Goal: Task Accomplishment & Management: Manage account settings

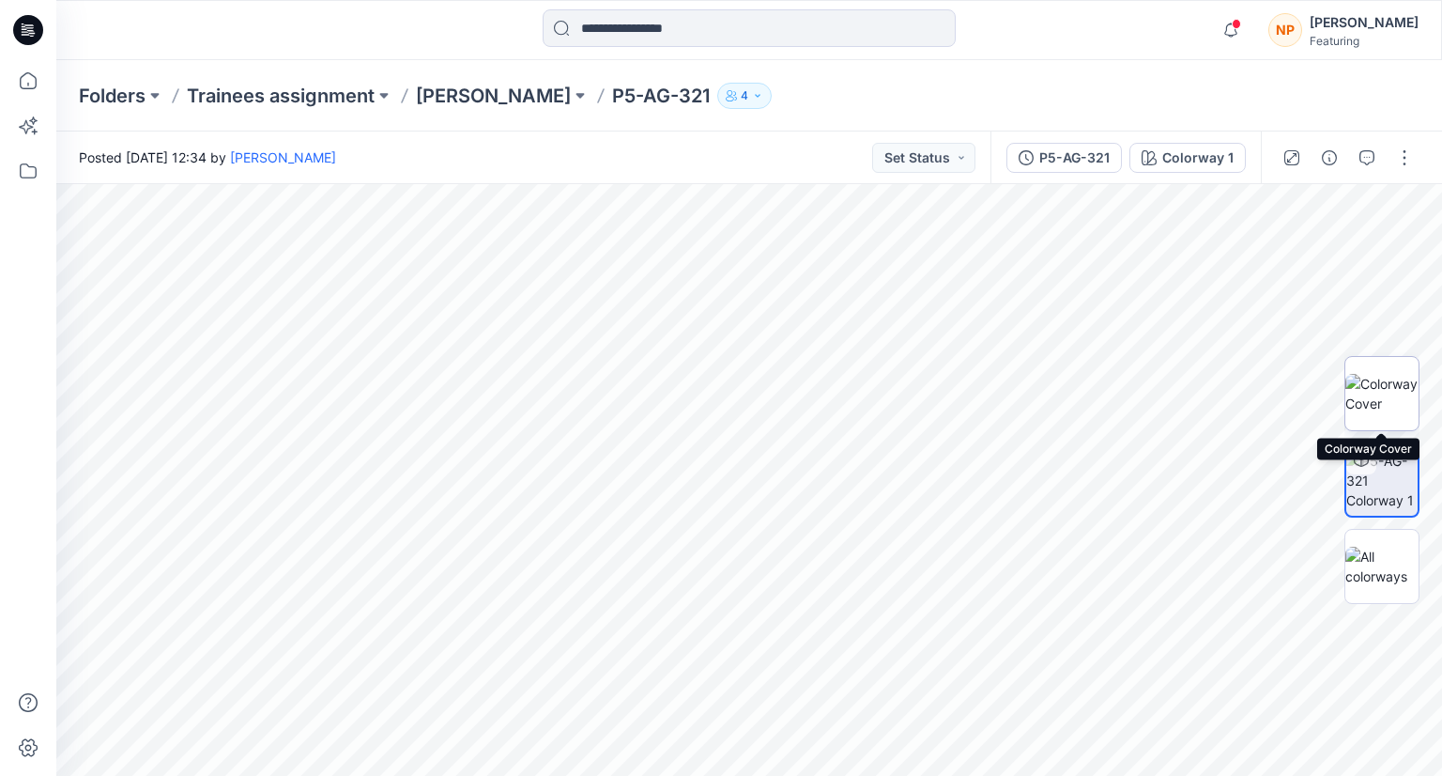
click at [1373, 402] on img at bounding box center [1382, 393] width 73 height 39
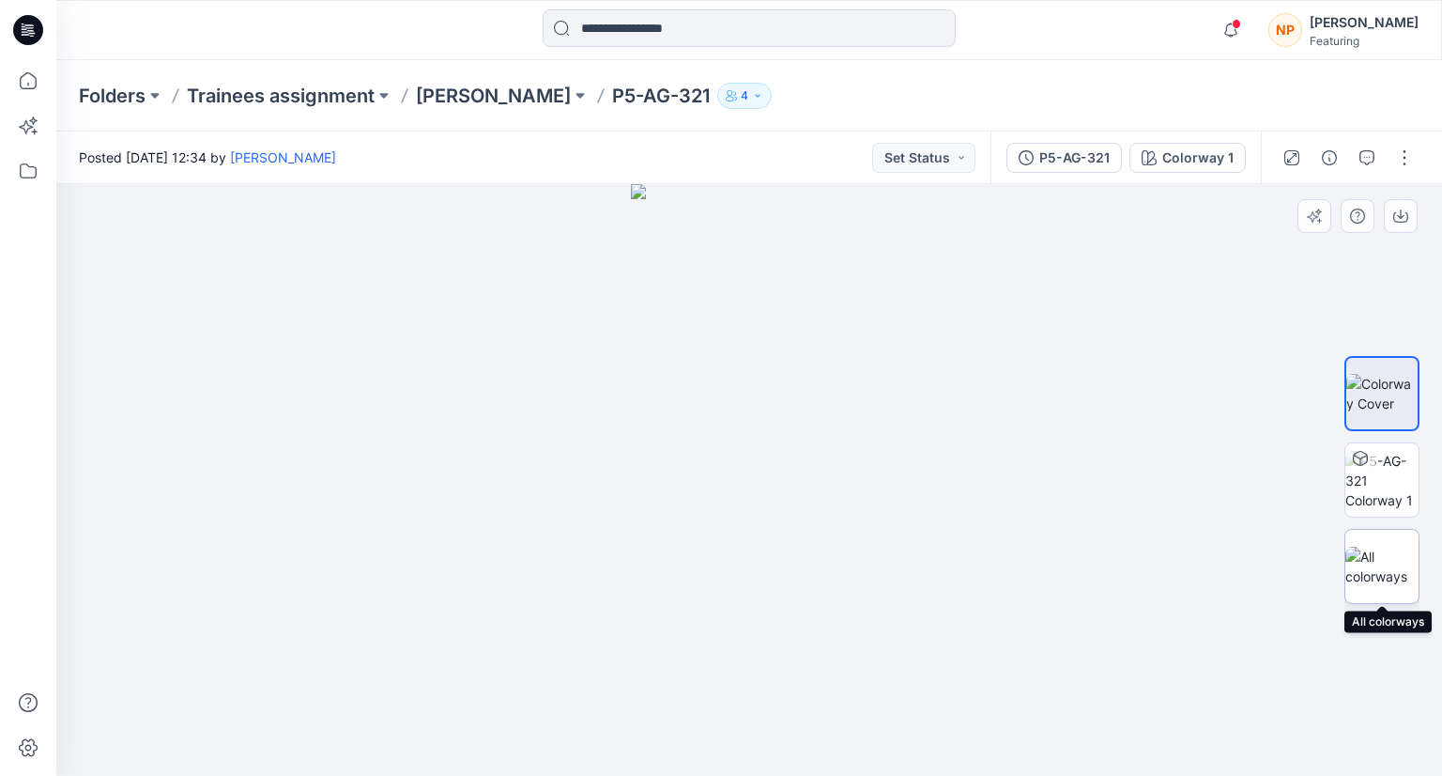
click at [1378, 567] on img at bounding box center [1382, 565] width 73 height 39
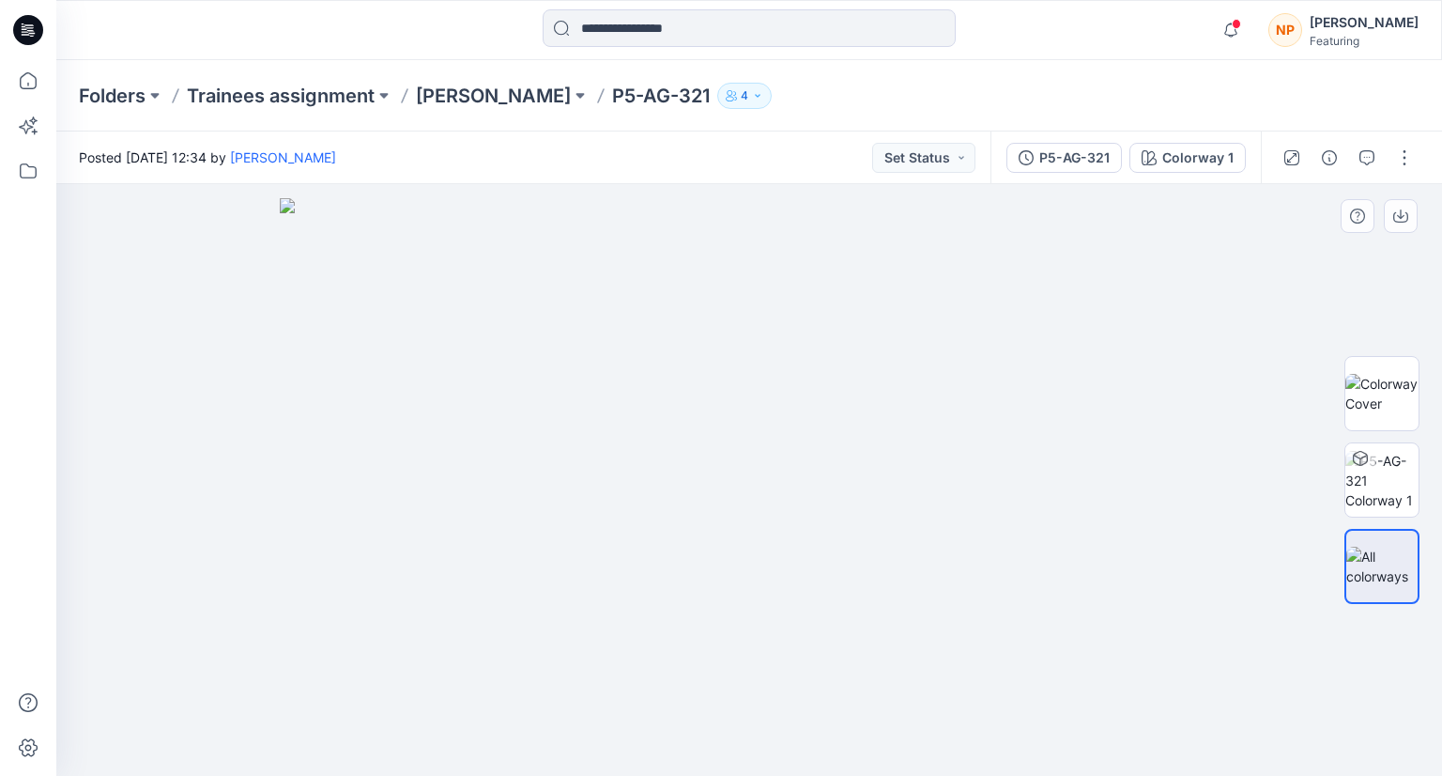
drag, startPoint x: 861, startPoint y: 448, endPoint x: 603, endPoint y: 454, distance: 258.3
click at [603, 454] on img at bounding box center [749, 486] width 939 height 577
click at [1385, 403] on img at bounding box center [1382, 393] width 73 height 39
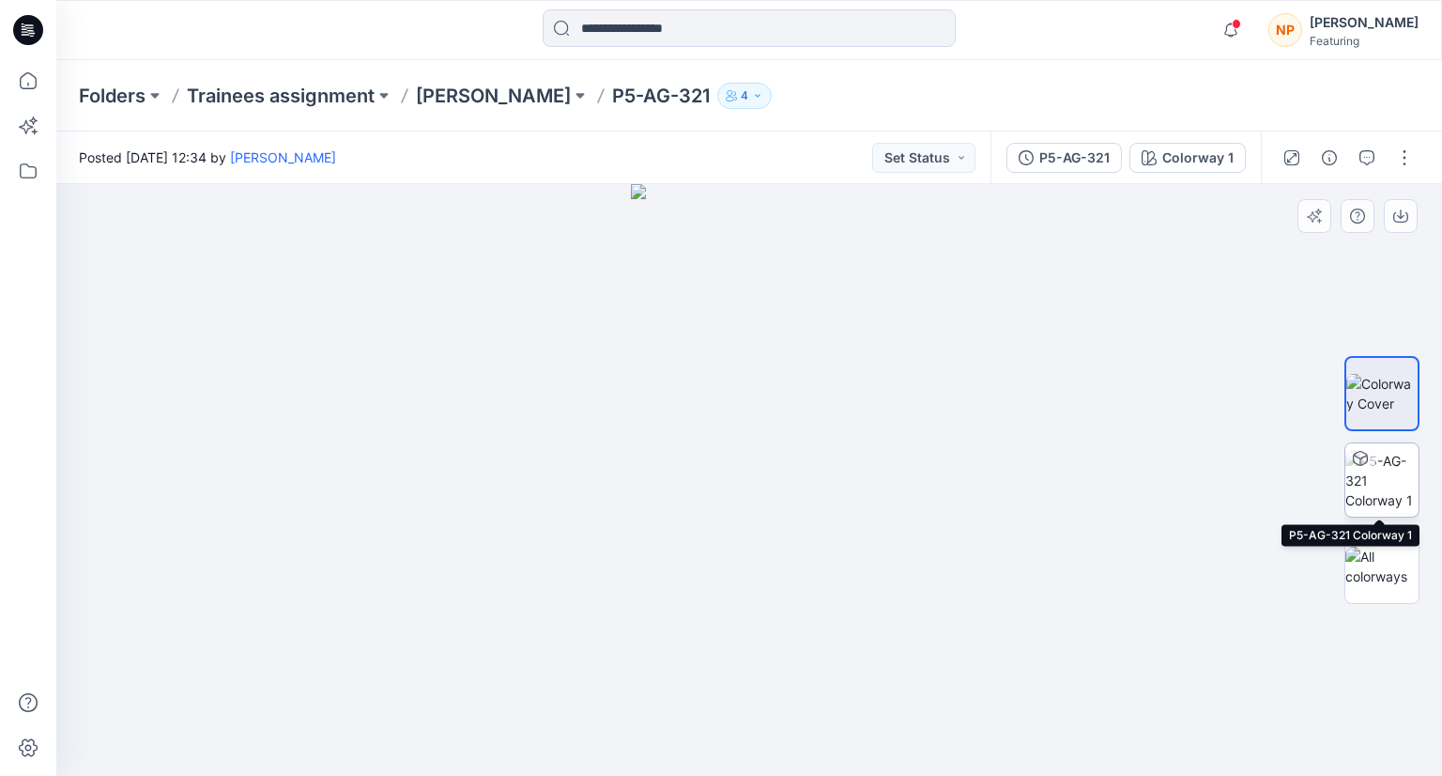
click at [1388, 457] on img at bounding box center [1382, 480] width 73 height 59
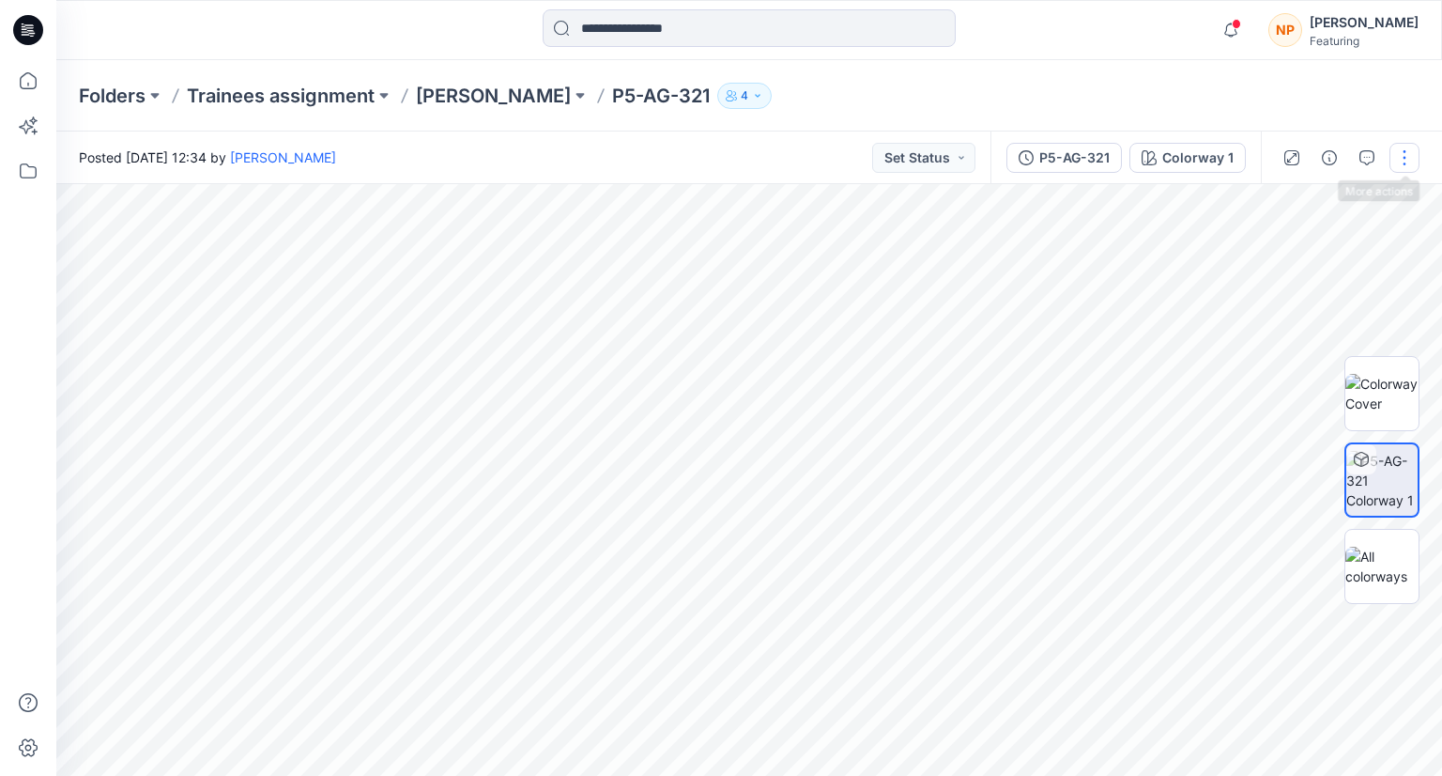
click at [1405, 162] on button "button" at bounding box center [1405, 158] width 30 height 30
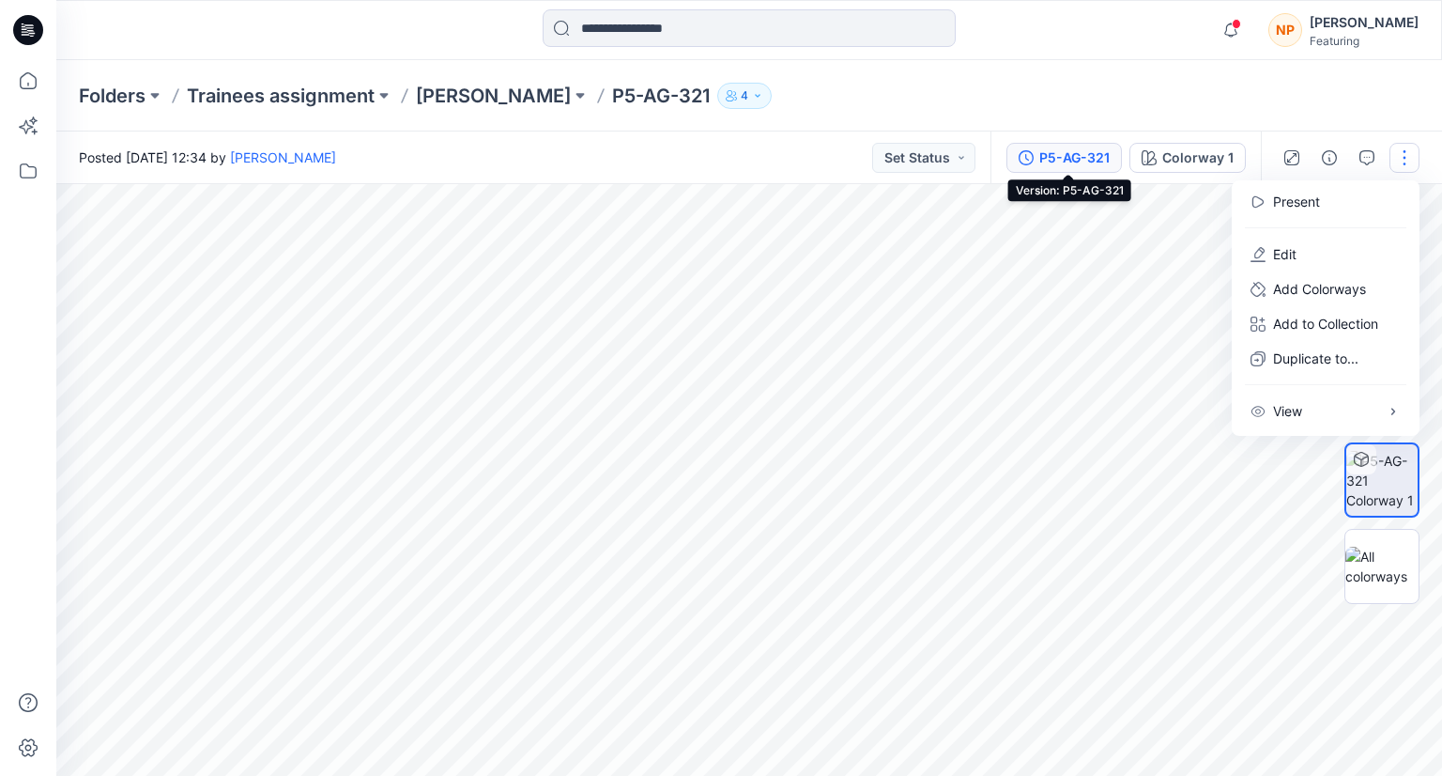
click at [1068, 153] on div "P5-AG-321" at bounding box center [1074, 157] width 70 height 21
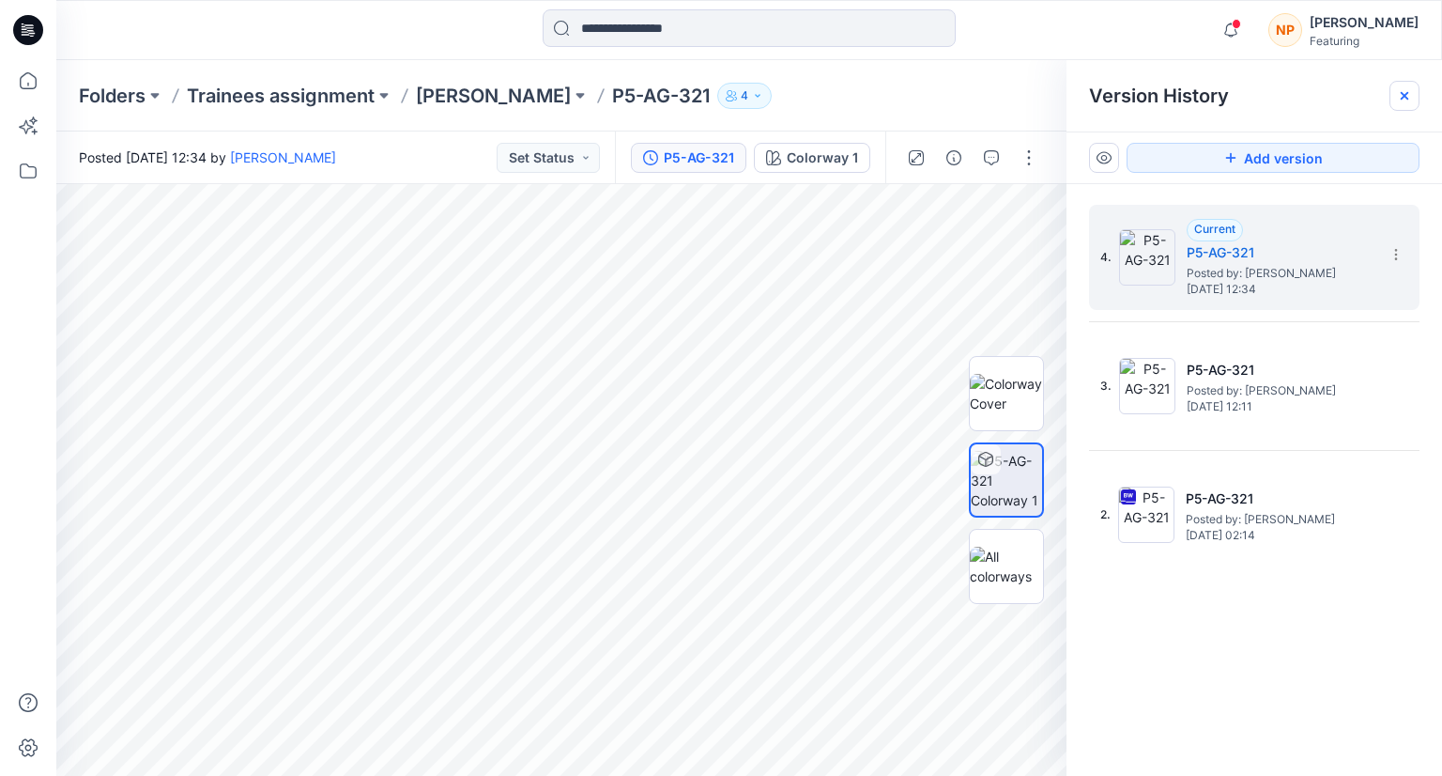
click at [1401, 92] on icon at bounding box center [1405, 96] width 8 height 8
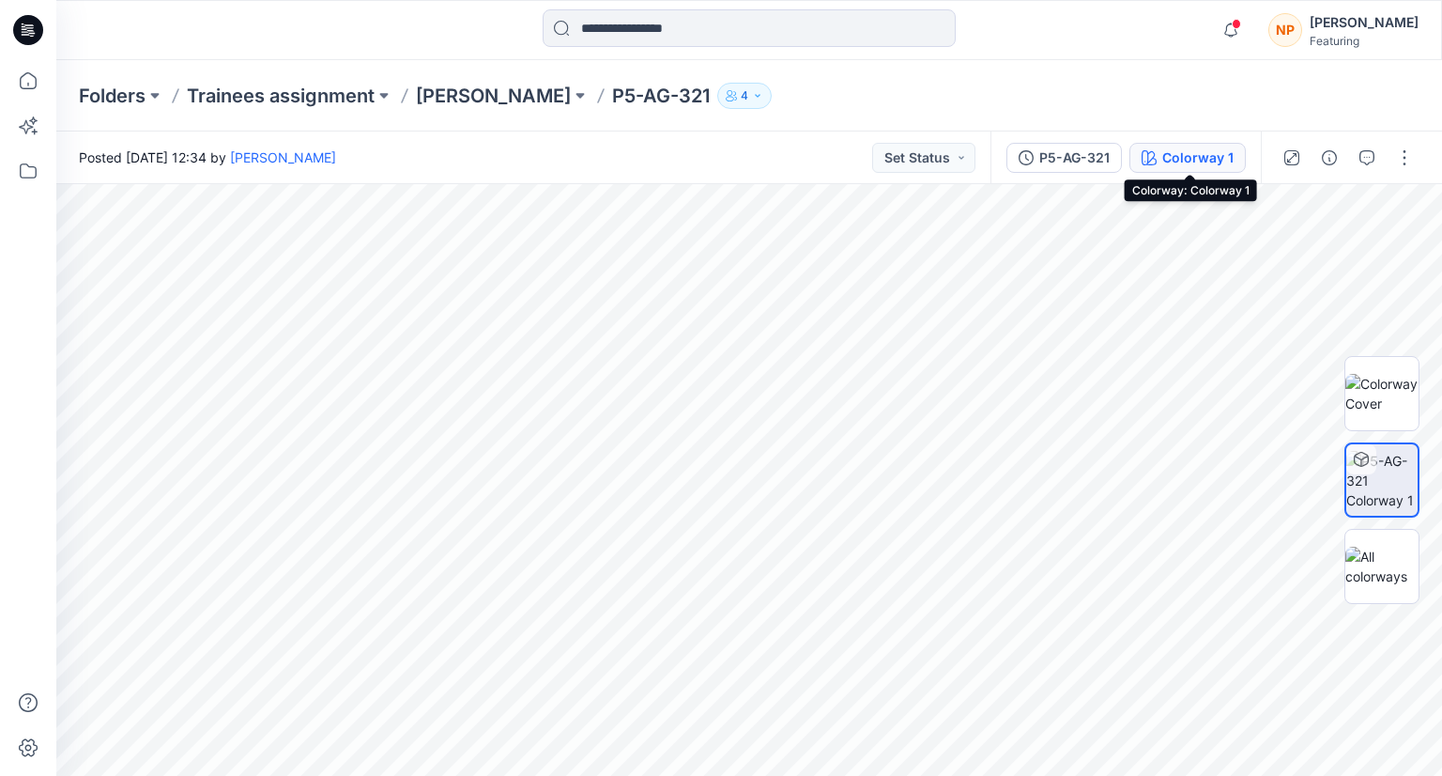
click at [1221, 163] on div "Colorway 1" at bounding box center [1197, 157] width 71 height 21
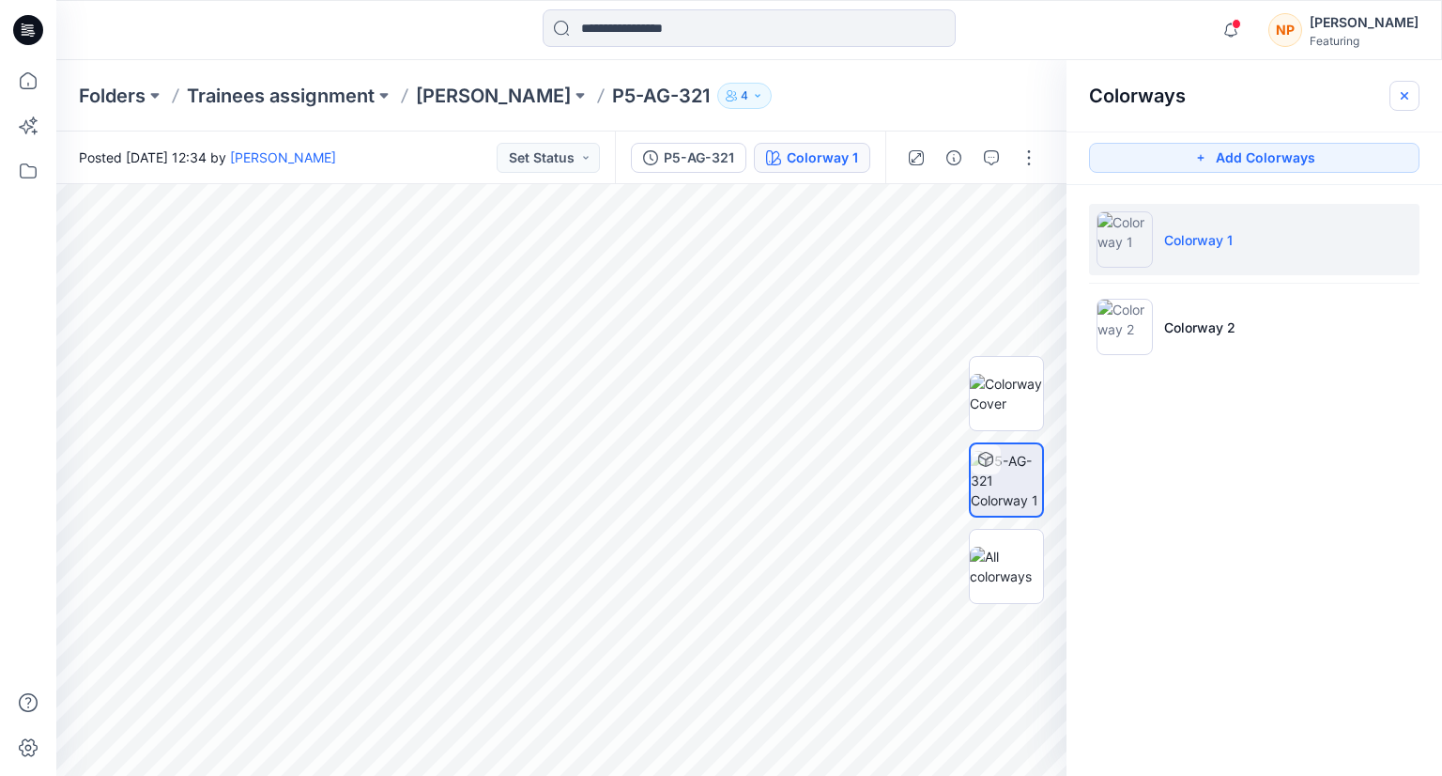
click at [1406, 96] on icon "button" at bounding box center [1405, 95] width 8 height 8
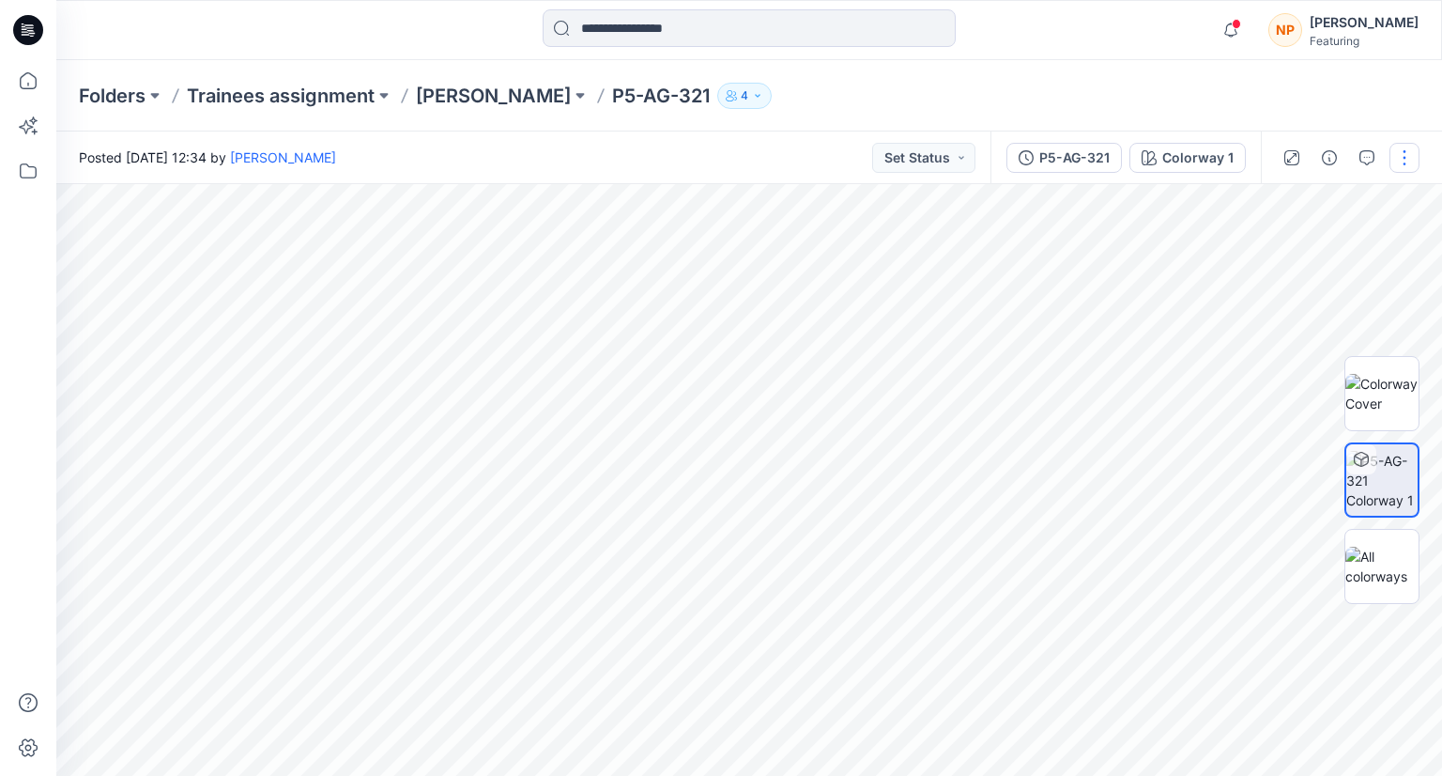
click at [1398, 159] on button "button" at bounding box center [1405, 158] width 30 height 30
click at [1333, 335] on button "Add to Collection" at bounding box center [1325, 323] width 173 height 35
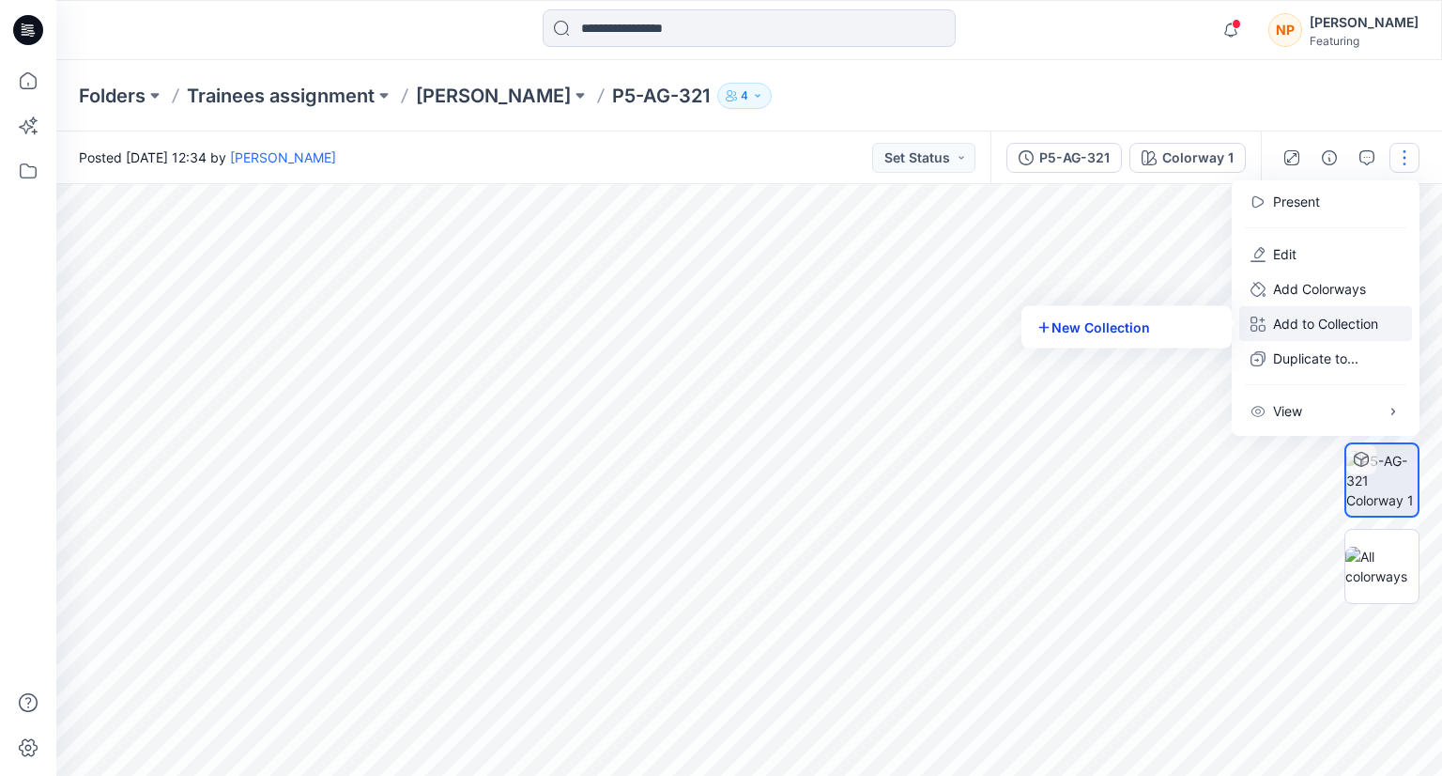
click at [1105, 316] on button "New Collection" at bounding box center [1126, 327] width 203 height 35
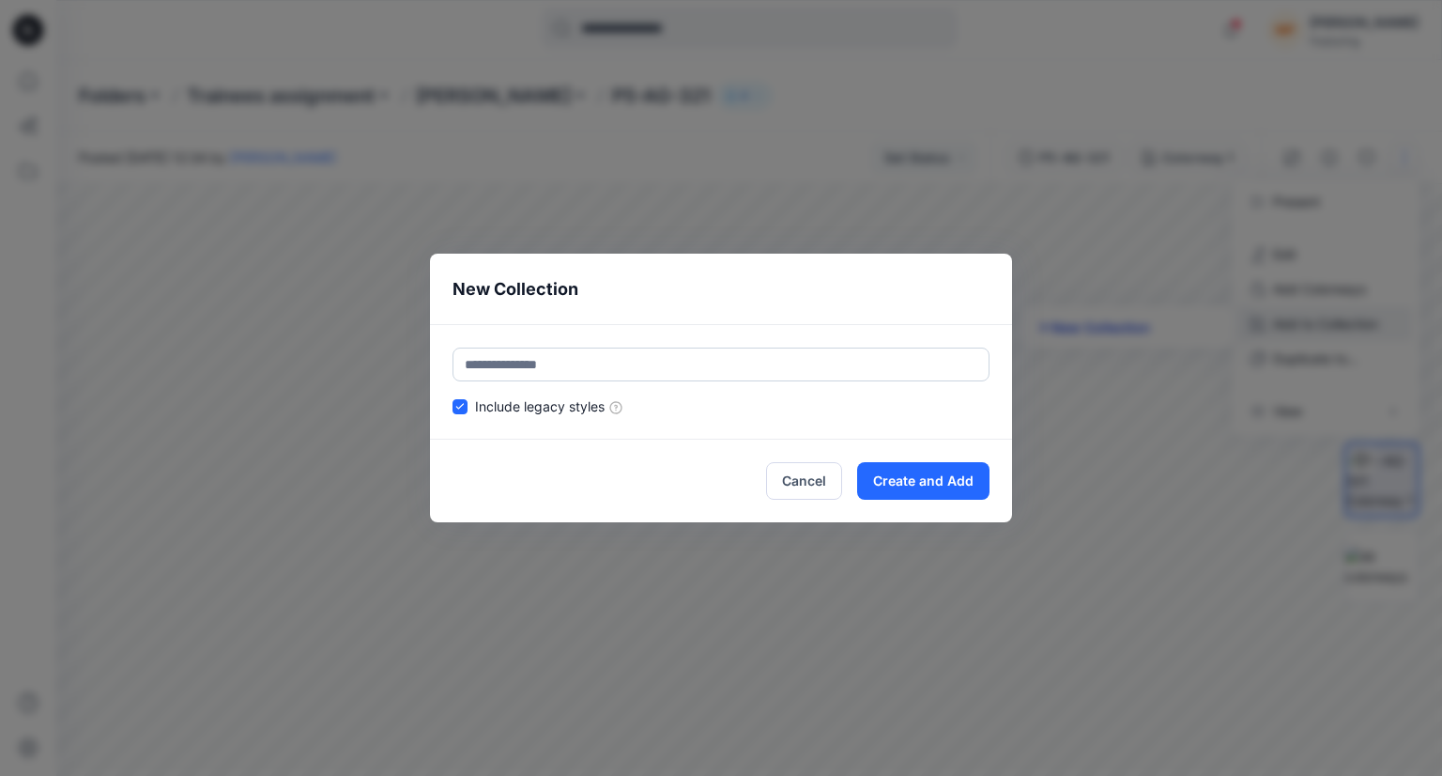
click at [1105, 316] on div "New Collection Include legacy styles Cancel Create and Add" at bounding box center [721, 388] width 1442 height 776
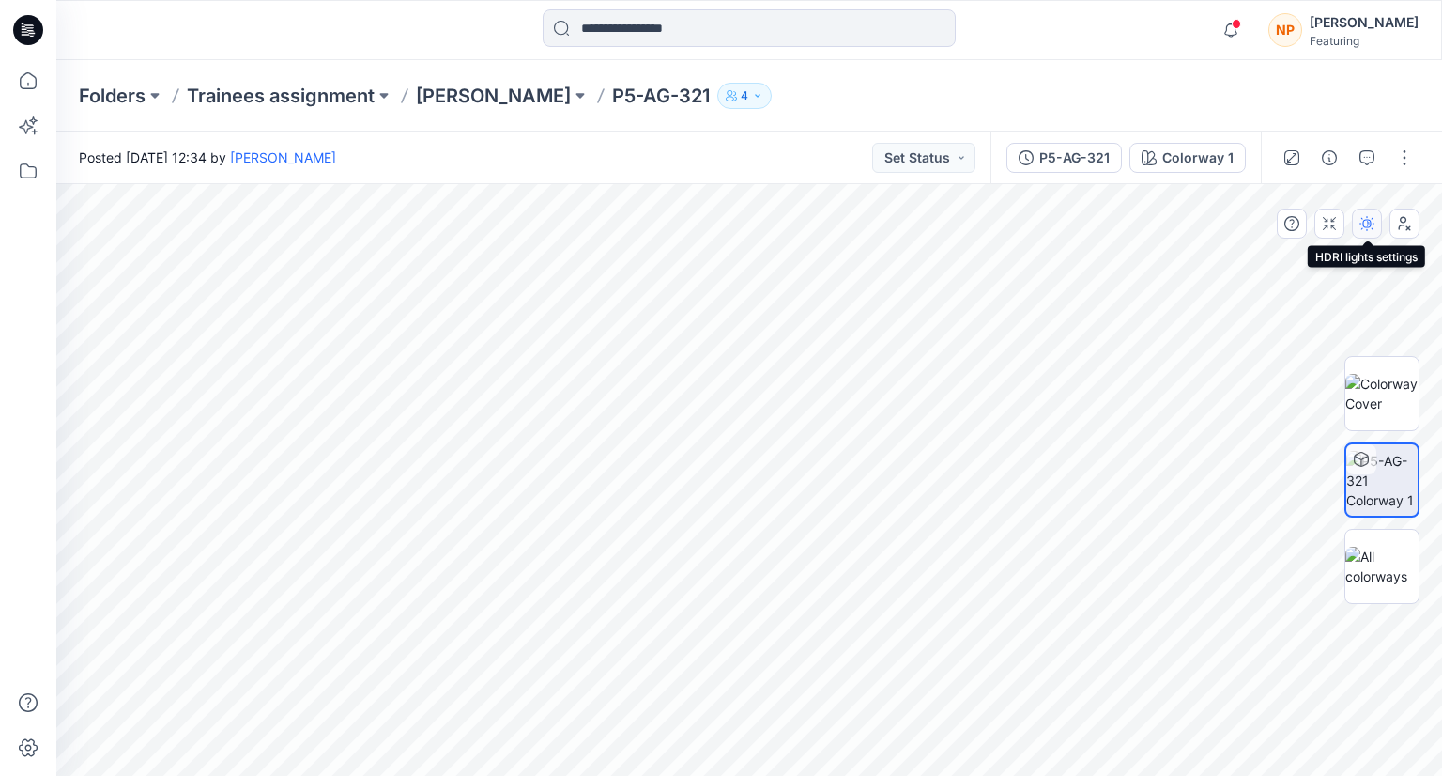
click at [1371, 228] on icon "button" at bounding box center [1367, 223] width 15 height 15
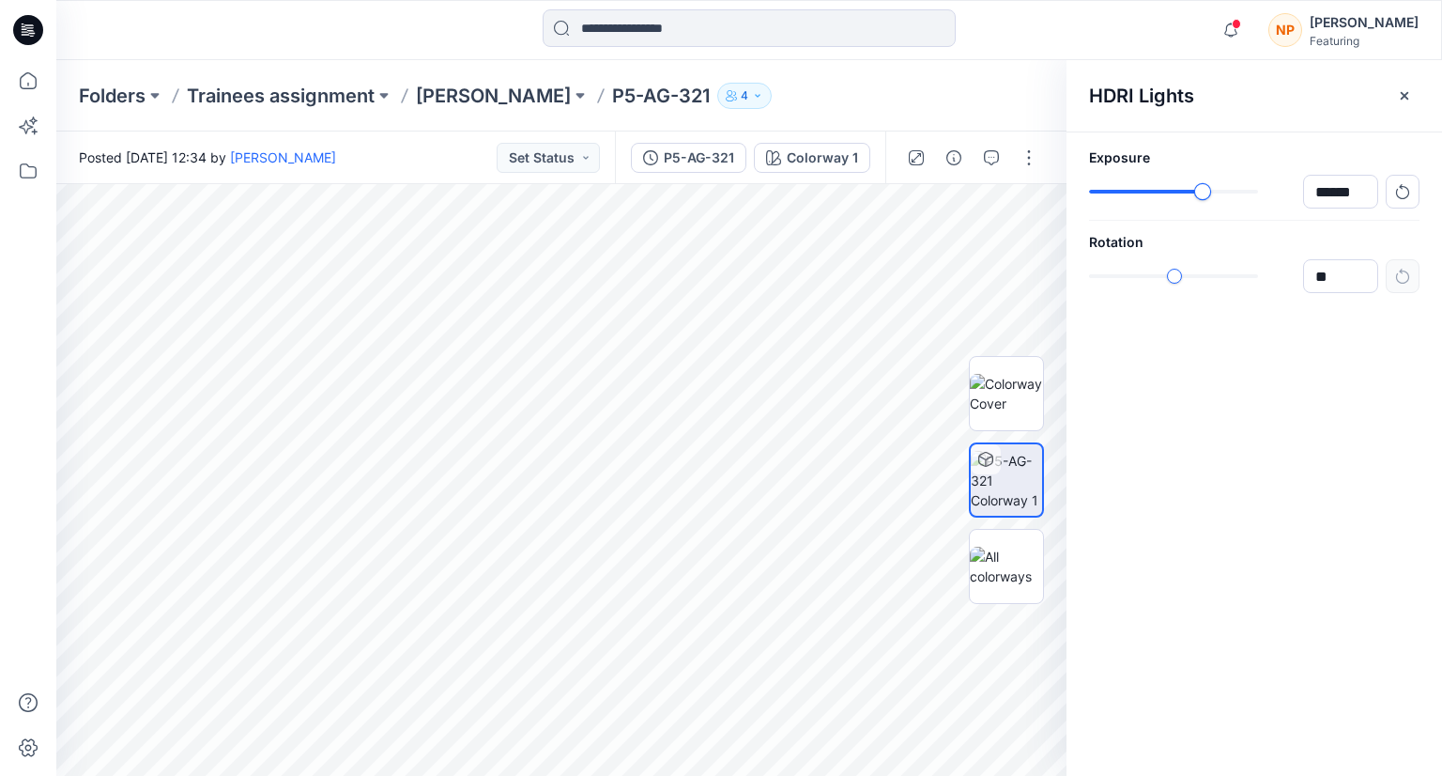
type input "****"
click at [1204, 192] on div "slider-ex-1" at bounding box center [1204, 191] width 17 height 17
type input "*****"
click at [1197, 285] on div "*****" at bounding box center [1254, 276] width 331 height 34
type input "******"
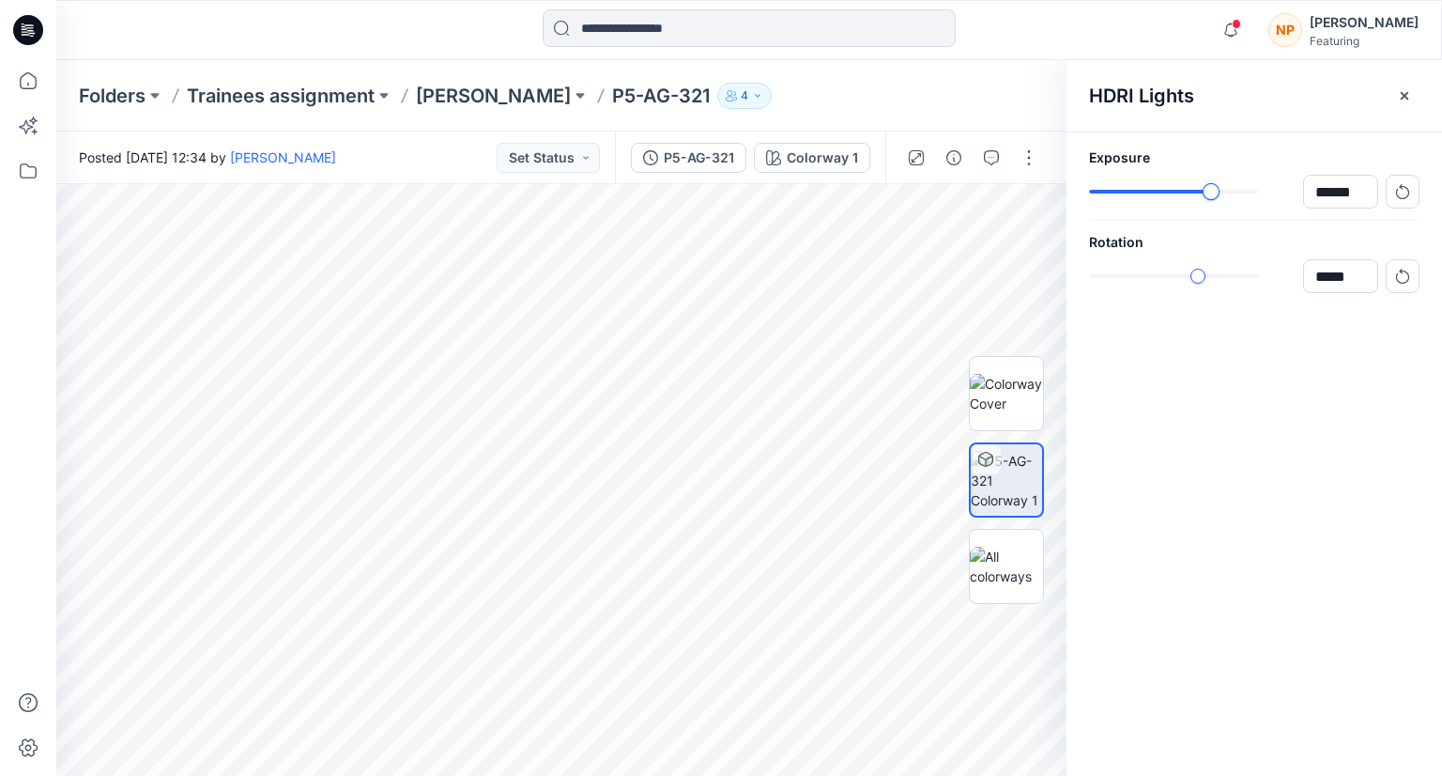
click at [1209, 199] on div "slider-ex-1" at bounding box center [1211, 191] width 17 height 17
click at [1408, 96] on icon "button" at bounding box center [1404, 95] width 15 height 15
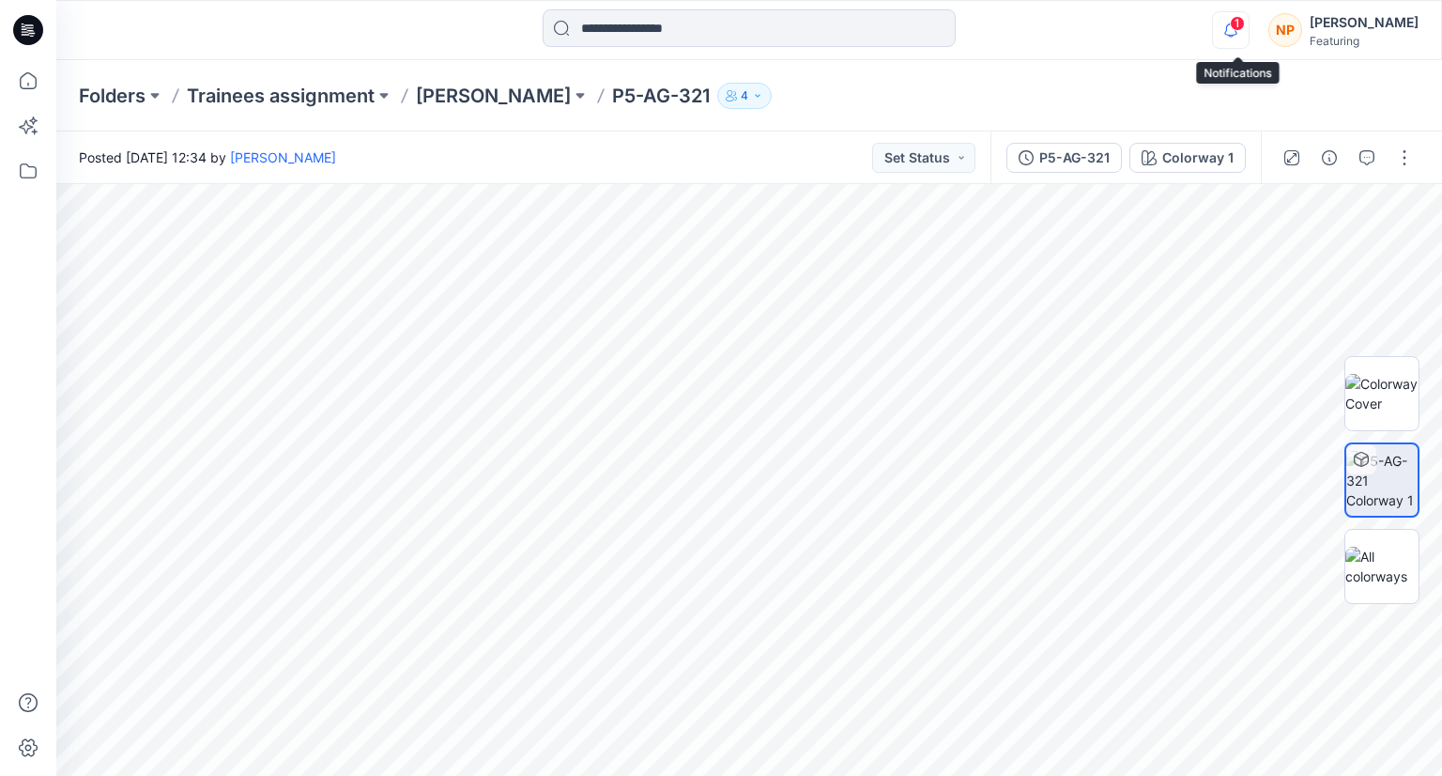
click at [1232, 27] on icon "button" at bounding box center [1231, 30] width 36 height 38
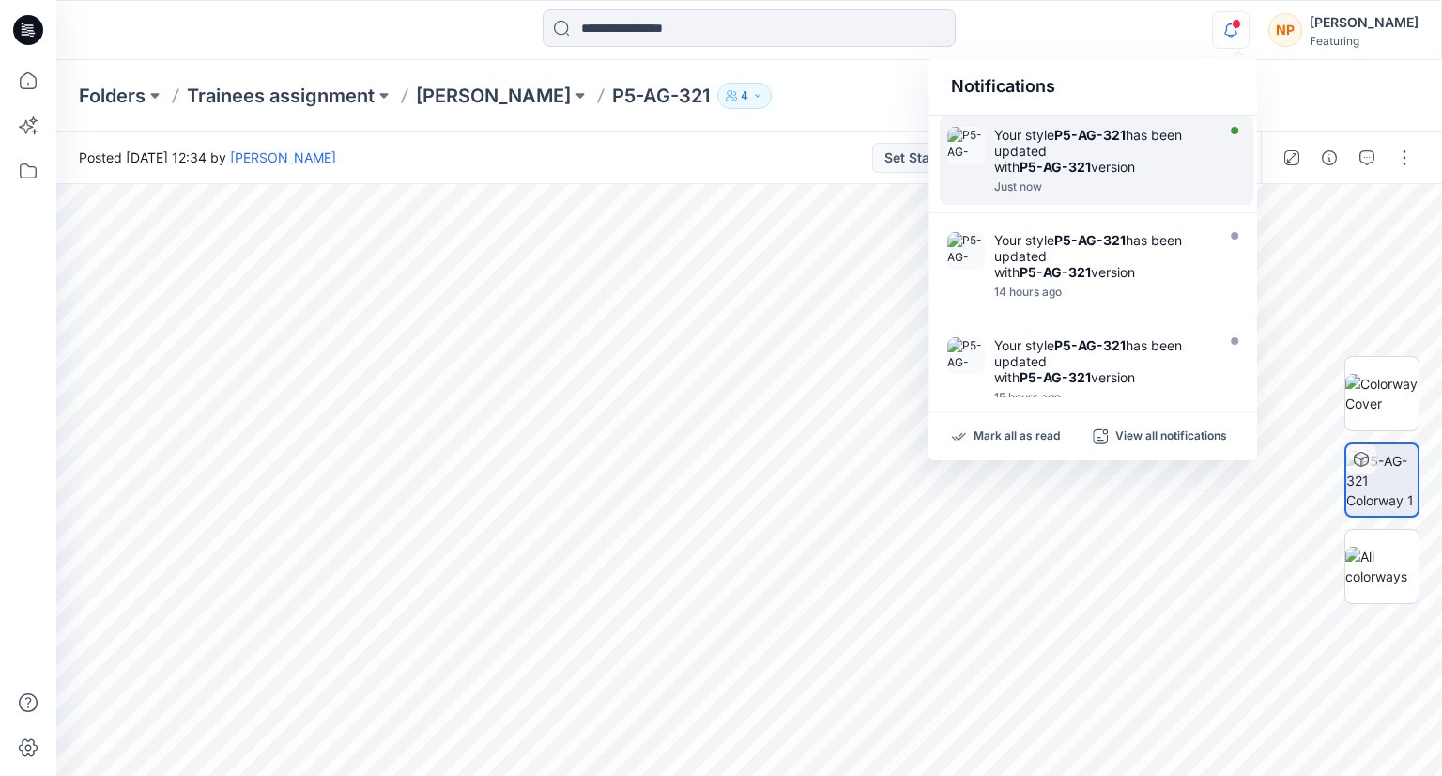
click at [1137, 145] on div "Your style P5-AG-321 has been updated with P5-AG-321 version" at bounding box center [1102, 151] width 216 height 48
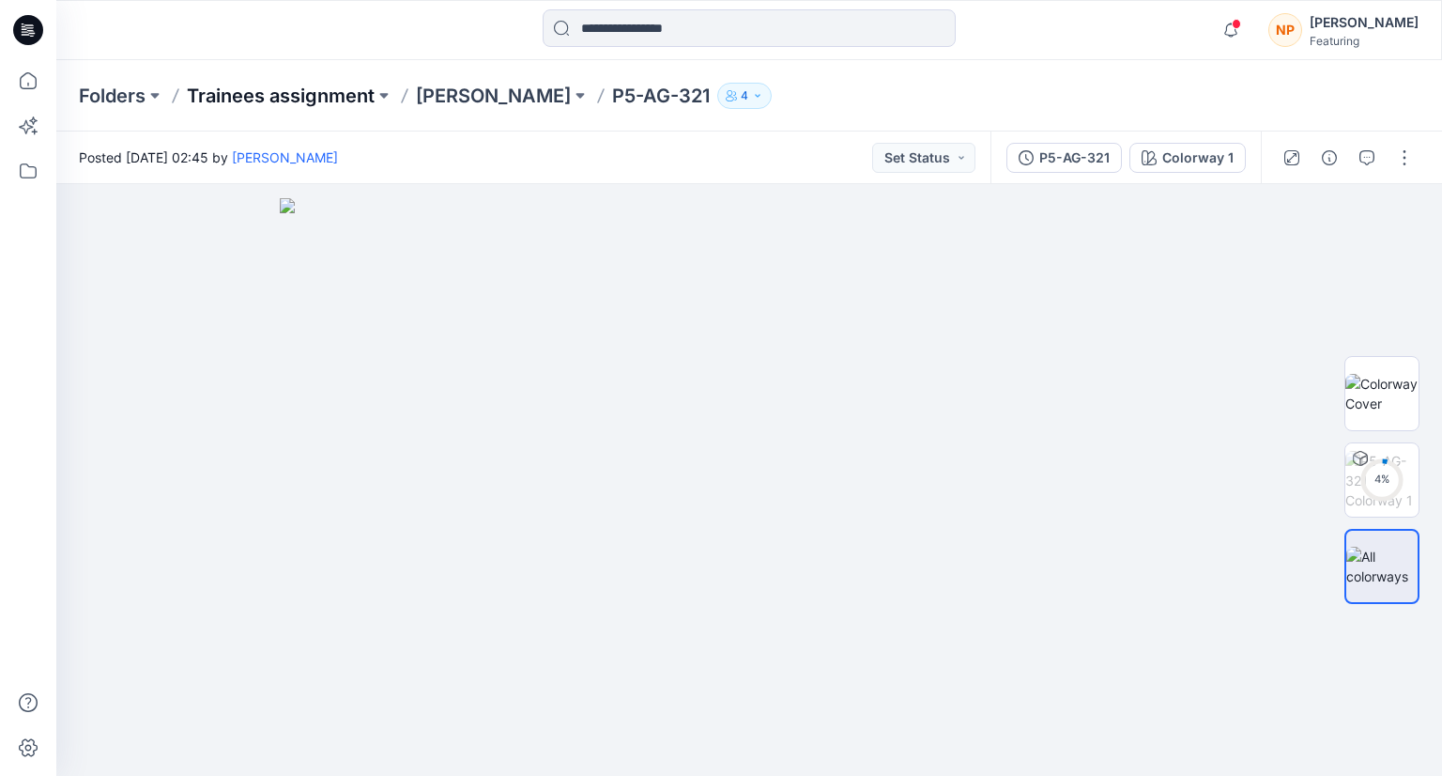
click at [321, 98] on p "Trainees assignment" at bounding box center [281, 96] width 188 height 26
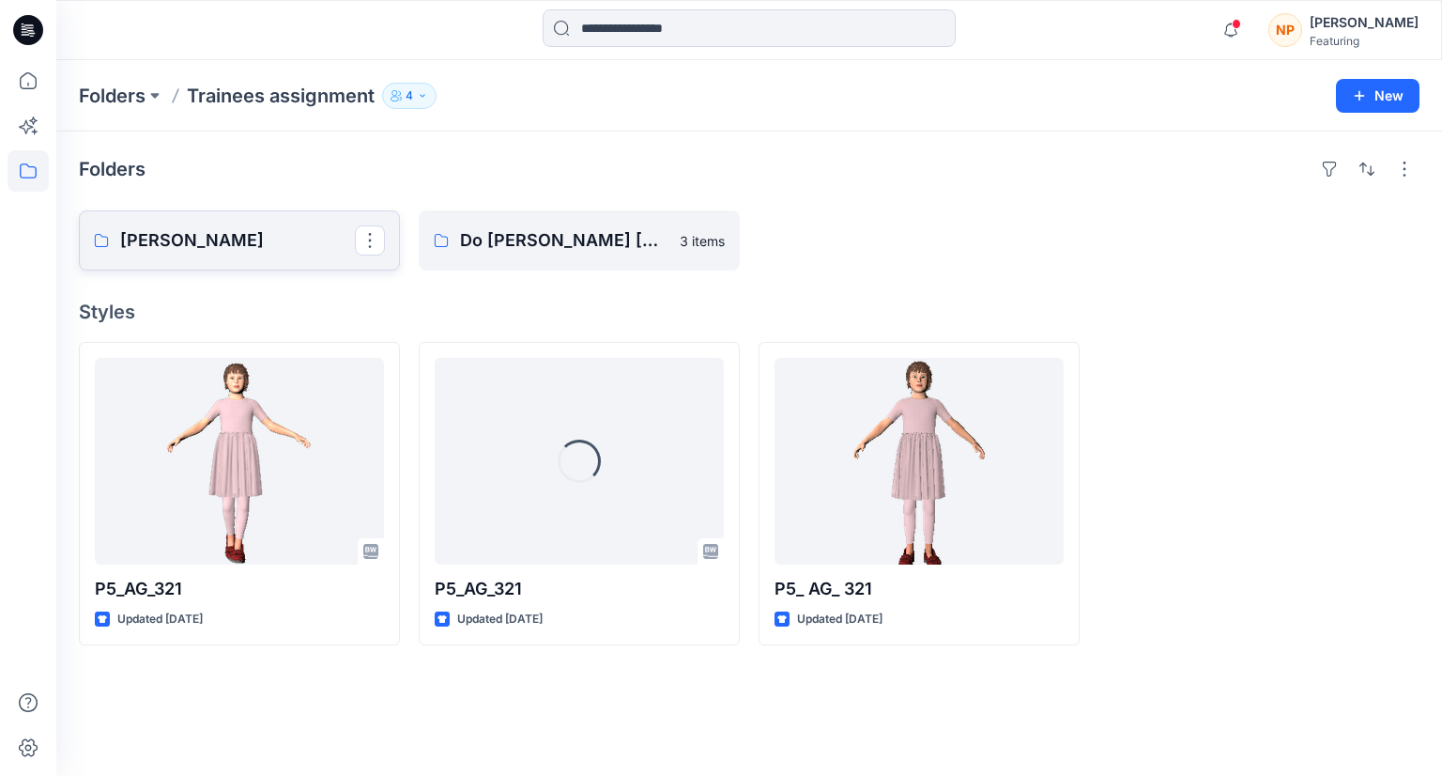
click at [306, 238] on p "[PERSON_NAME]" at bounding box center [237, 240] width 235 height 26
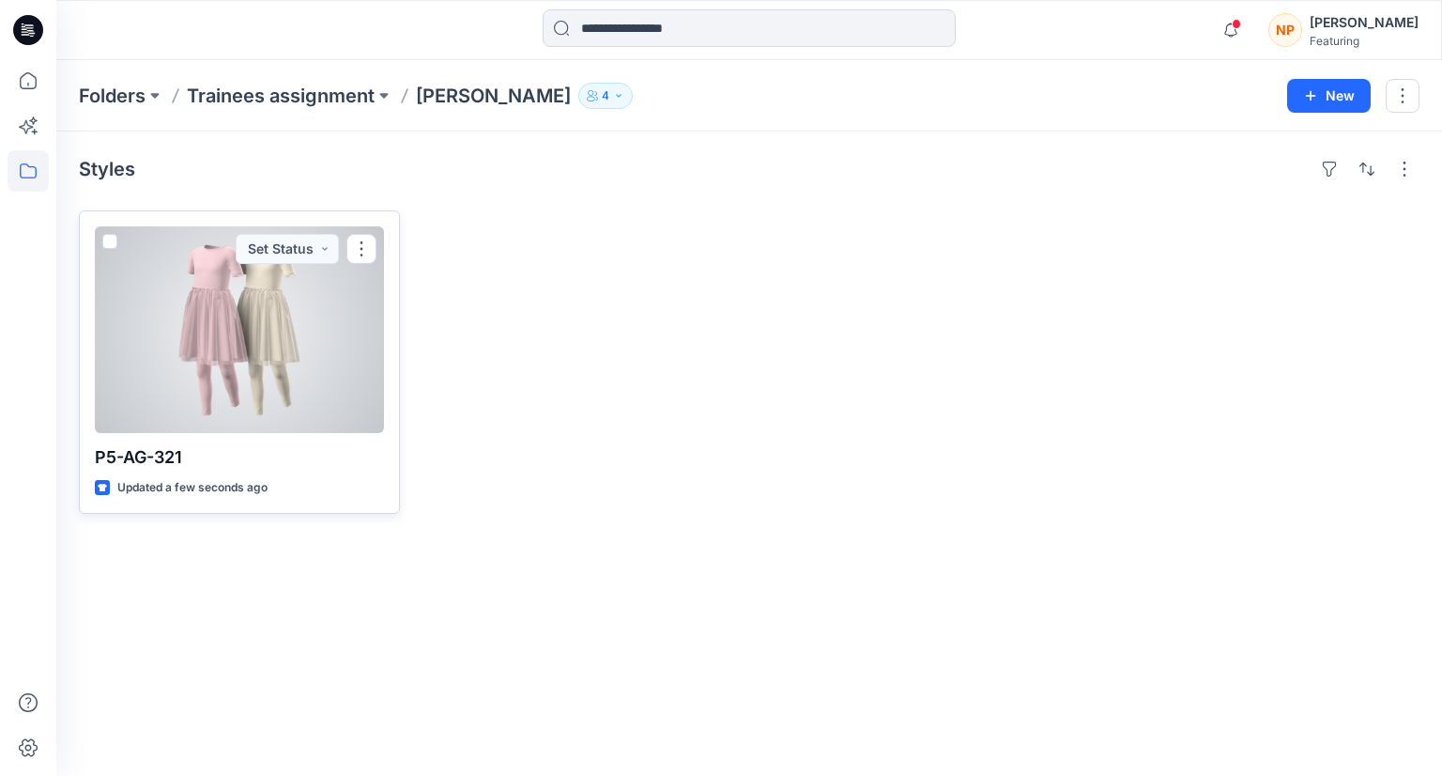
click at [300, 350] on div at bounding box center [239, 329] width 289 height 207
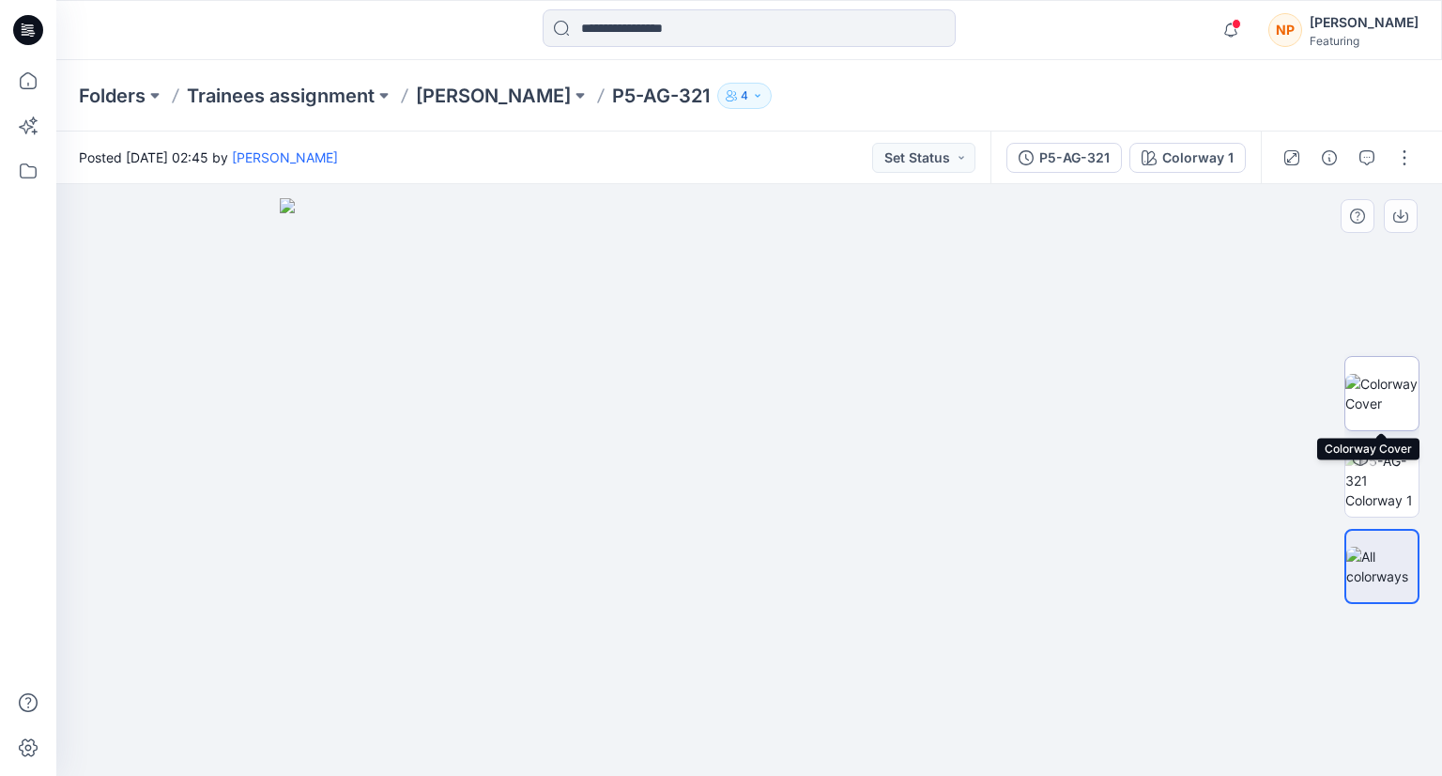
click at [1390, 397] on img at bounding box center [1382, 393] width 73 height 39
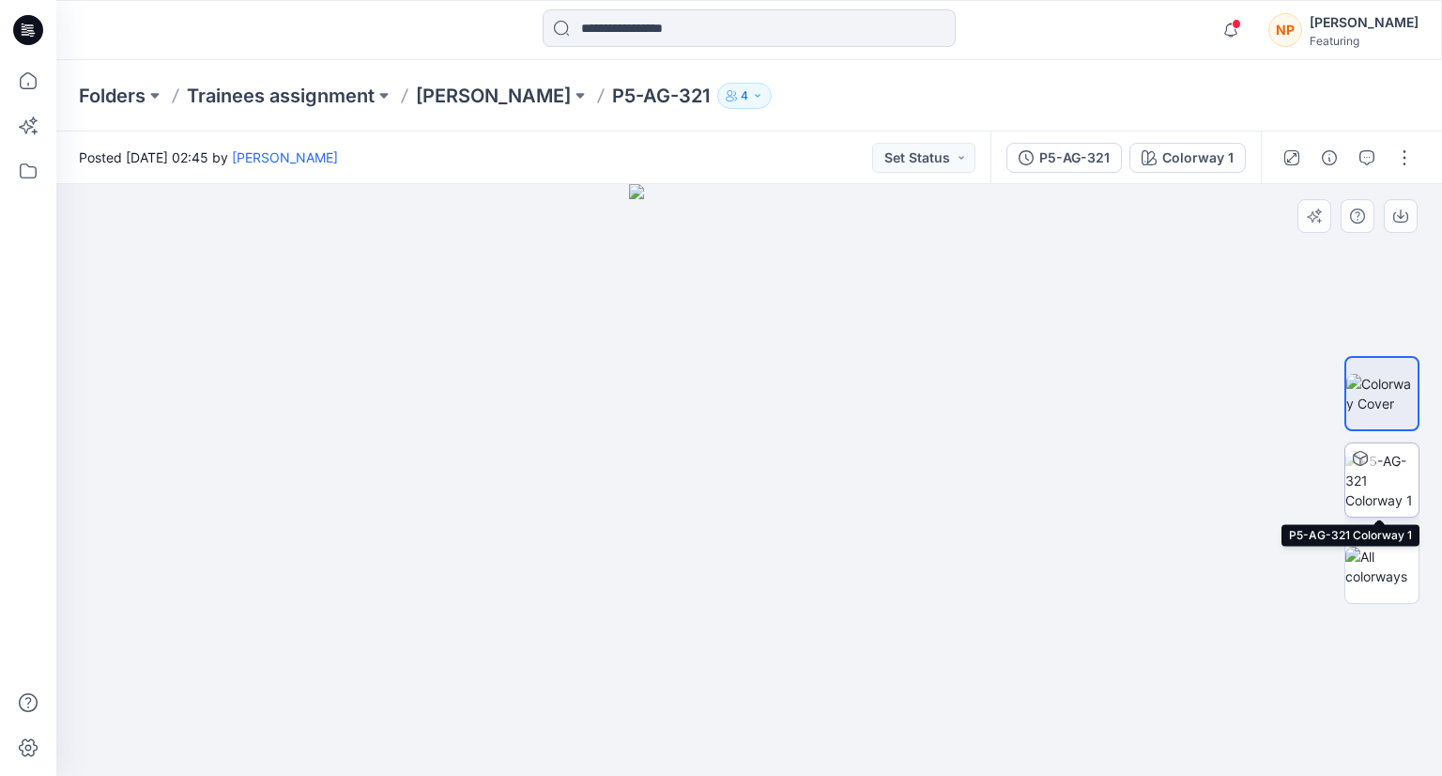
click at [1367, 482] on img at bounding box center [1382, 480] width 73 height 59
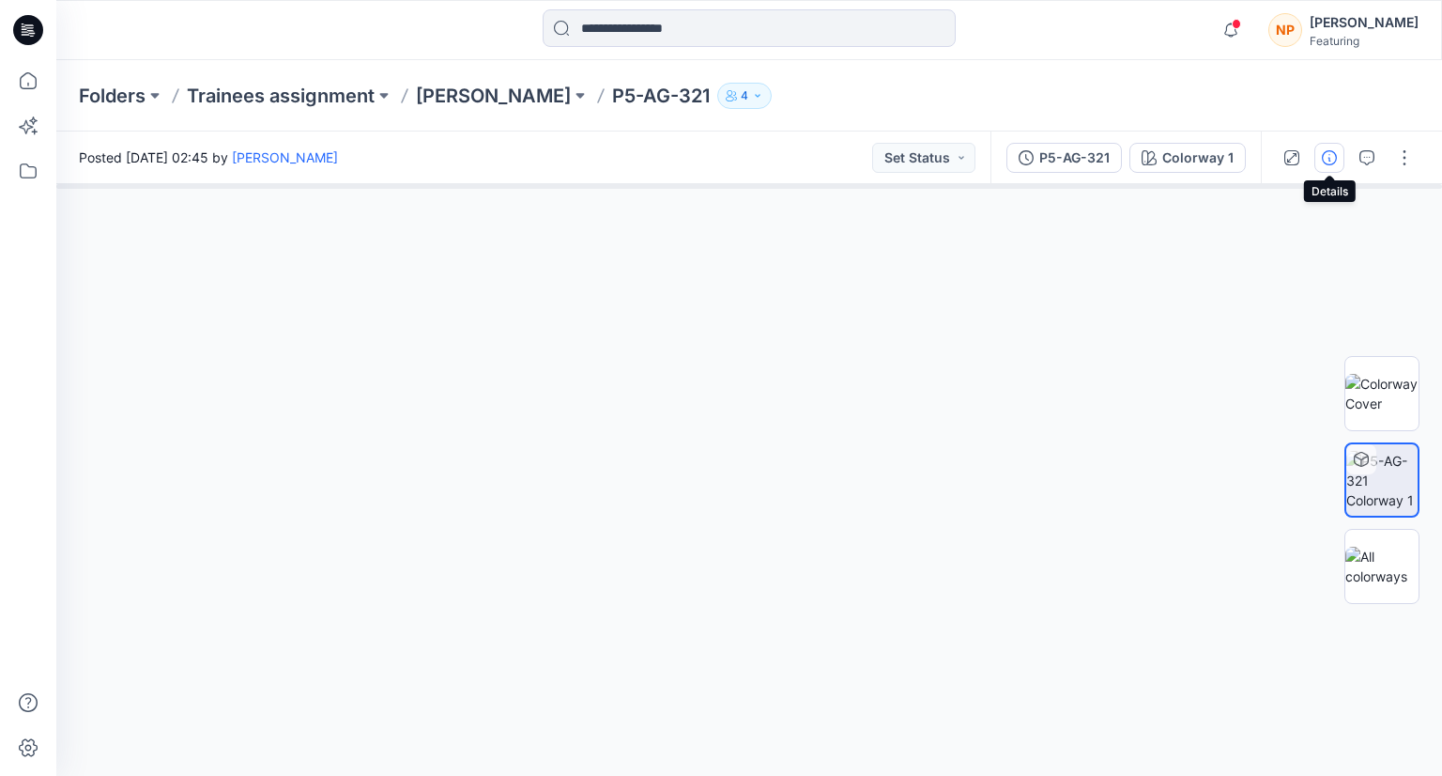
click at [1329, 164] on icon "button" at bounding box center [1329, 157] width 15 height 15
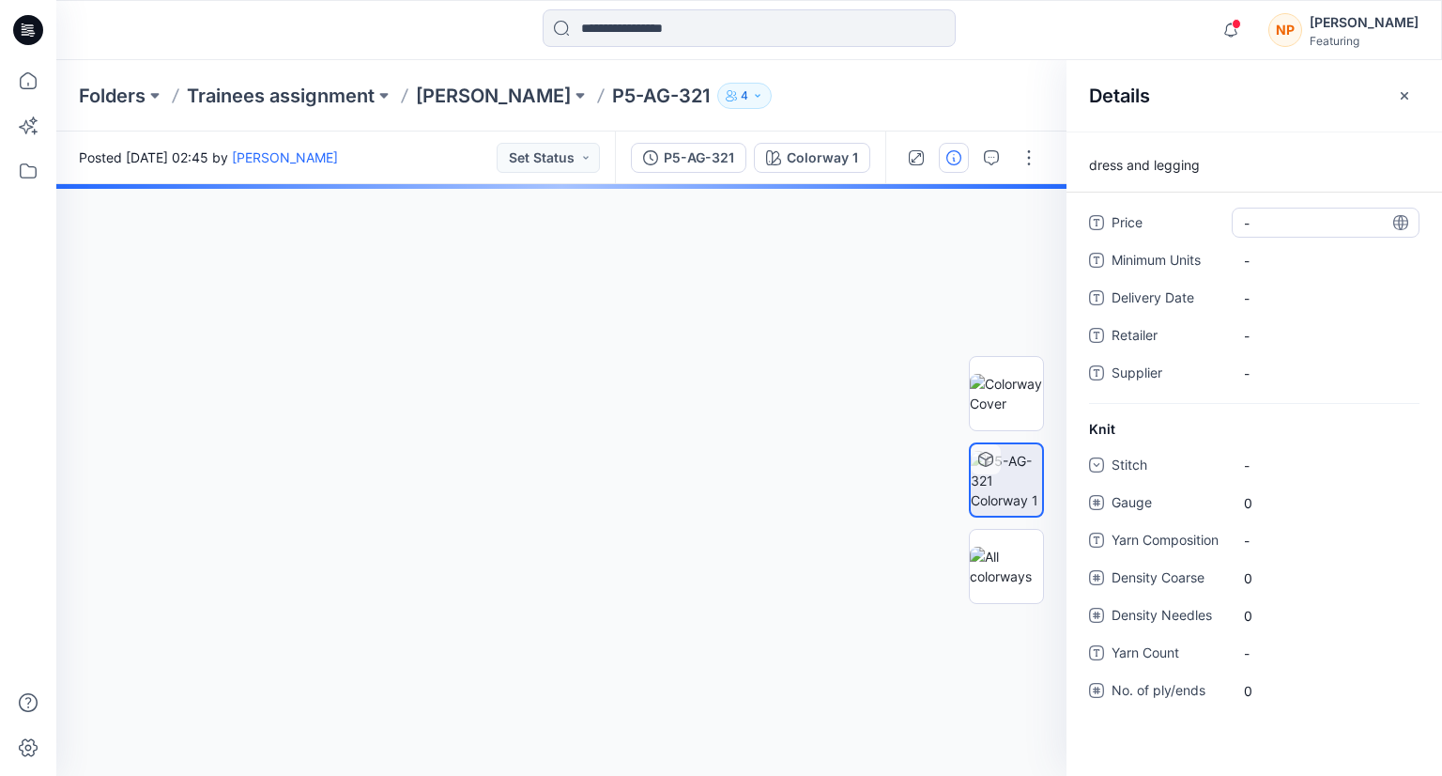
click at [1272, 230] on span "-" at bounding box center [1325, 223] width 163 height 20
click at [1254, 252] on Units "-" at bounding box center [1325, 261] width 163 height 20
click at [1269, 302] on Date "-" at bounding box center [1325, 298] width 163 height 20
click at [1266, 466] on div "-" at bounding box center [1258, 465] width 28 height 20
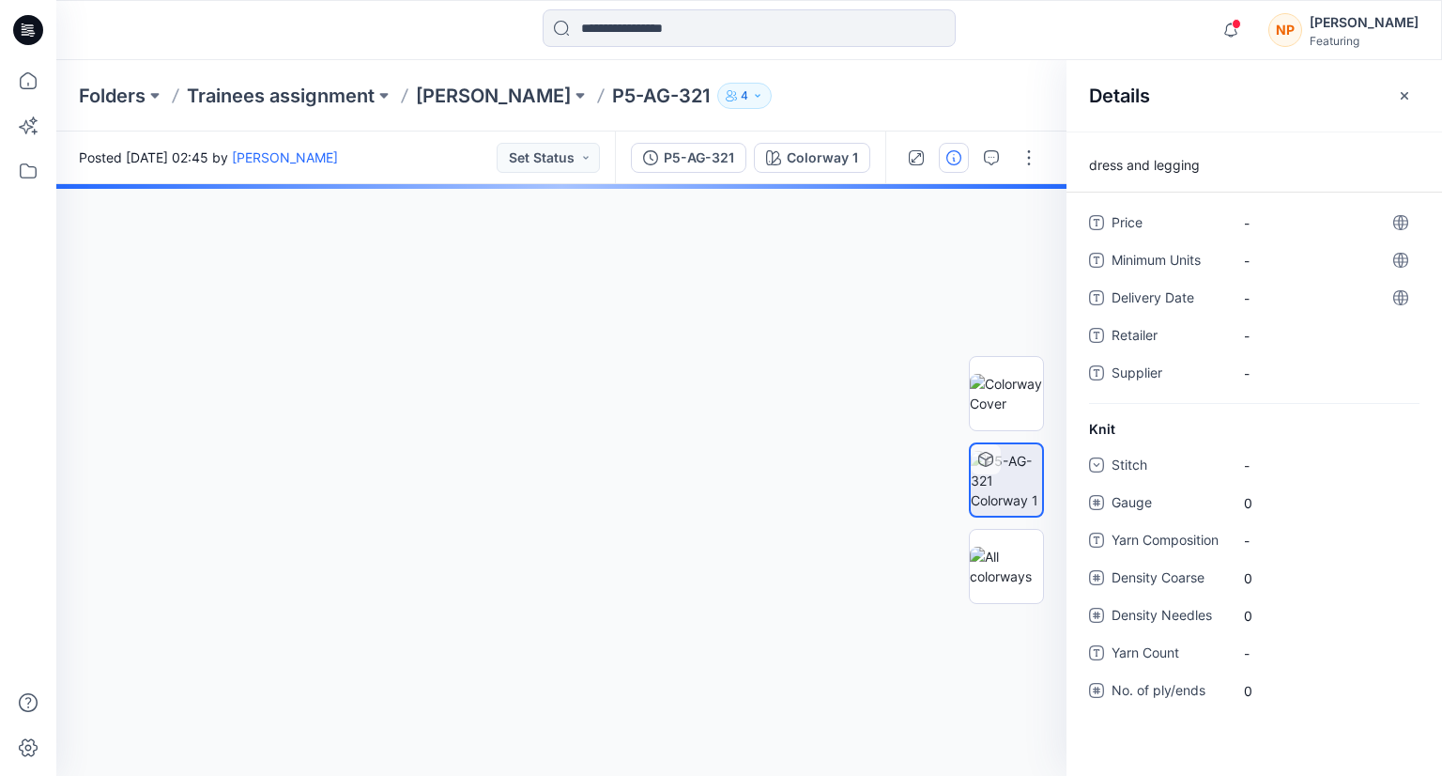
click at [1163, 501] on span "Gauge" at bounding box center [1168, 504] width 113 height 26
click at [1251, 509] on span "0" at bounding box center [1325, 503] width 163 height 20
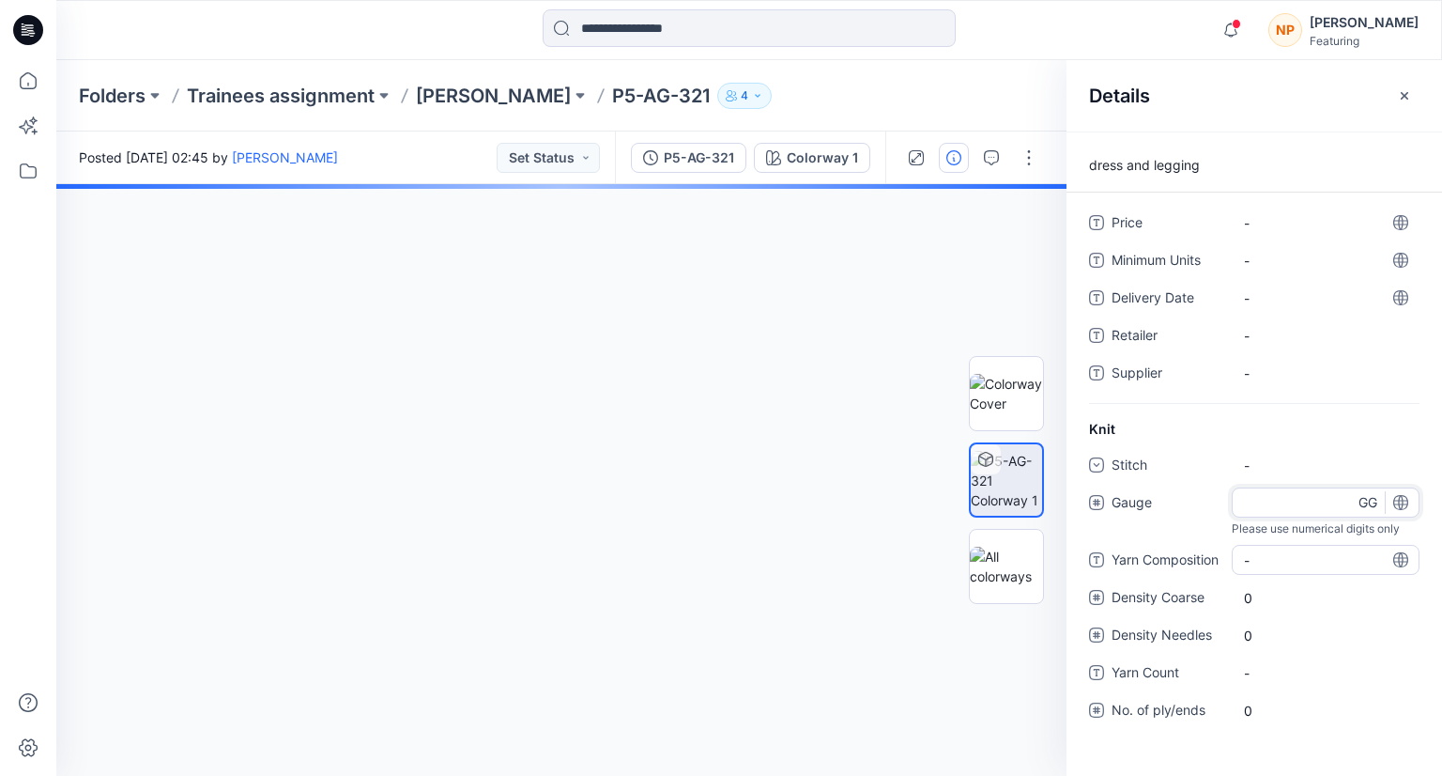
click at [1272, 551] on div "-" at bounding box center [1326, 560] width 188 height 30
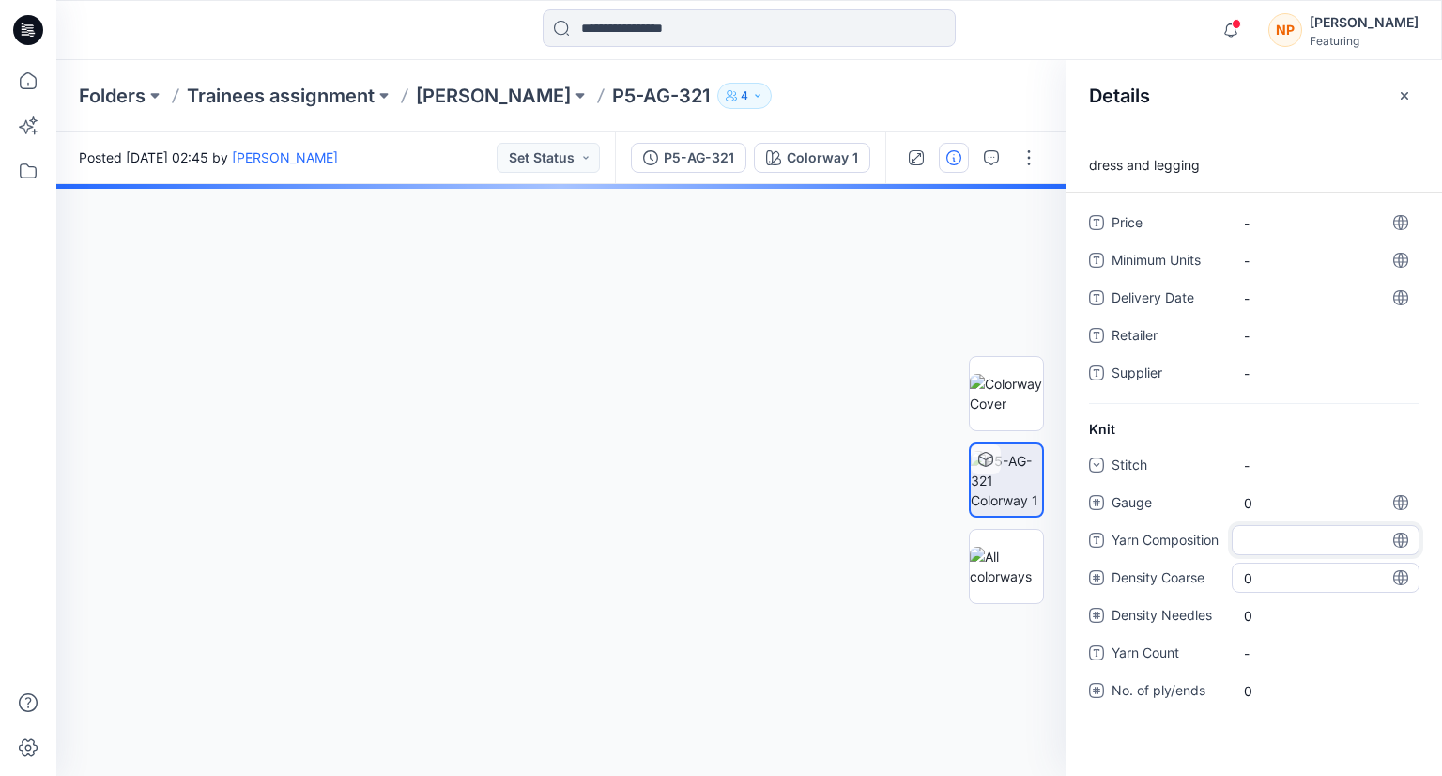
click at [1285, 573] on Coarse "0" at bounding box center [1325, 578] width 163 height 20
click at [901, 521] on div at bounding box center [561, 480] width 1010 height 592
click at [1413, 91] on button "button" at bounding box center [1405, 96] width 30 height 30
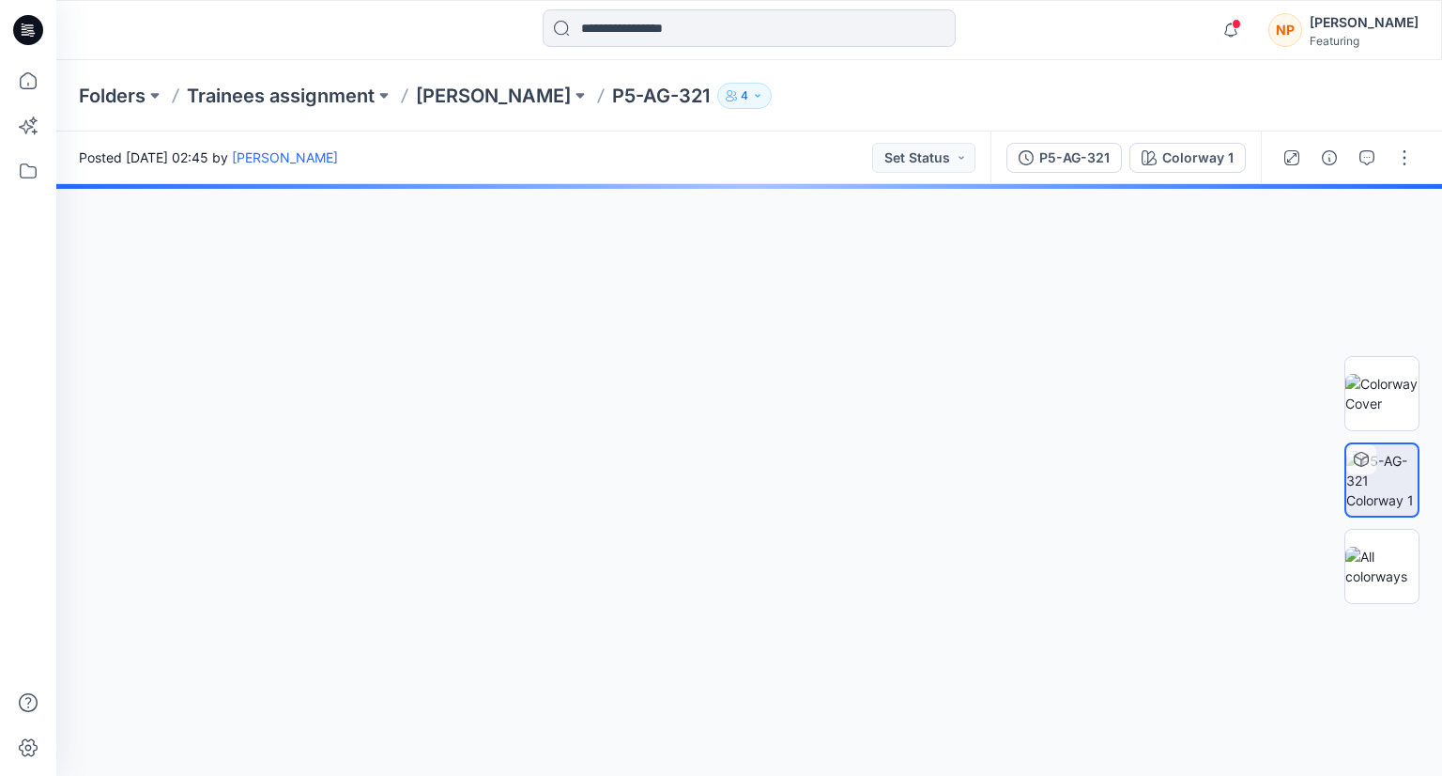
click at [1412, 91] on div "Folders Trainees assignment Phuong Nguyen P5-AG-321 4" at bounding box center [749, 95] width 1386 height 71
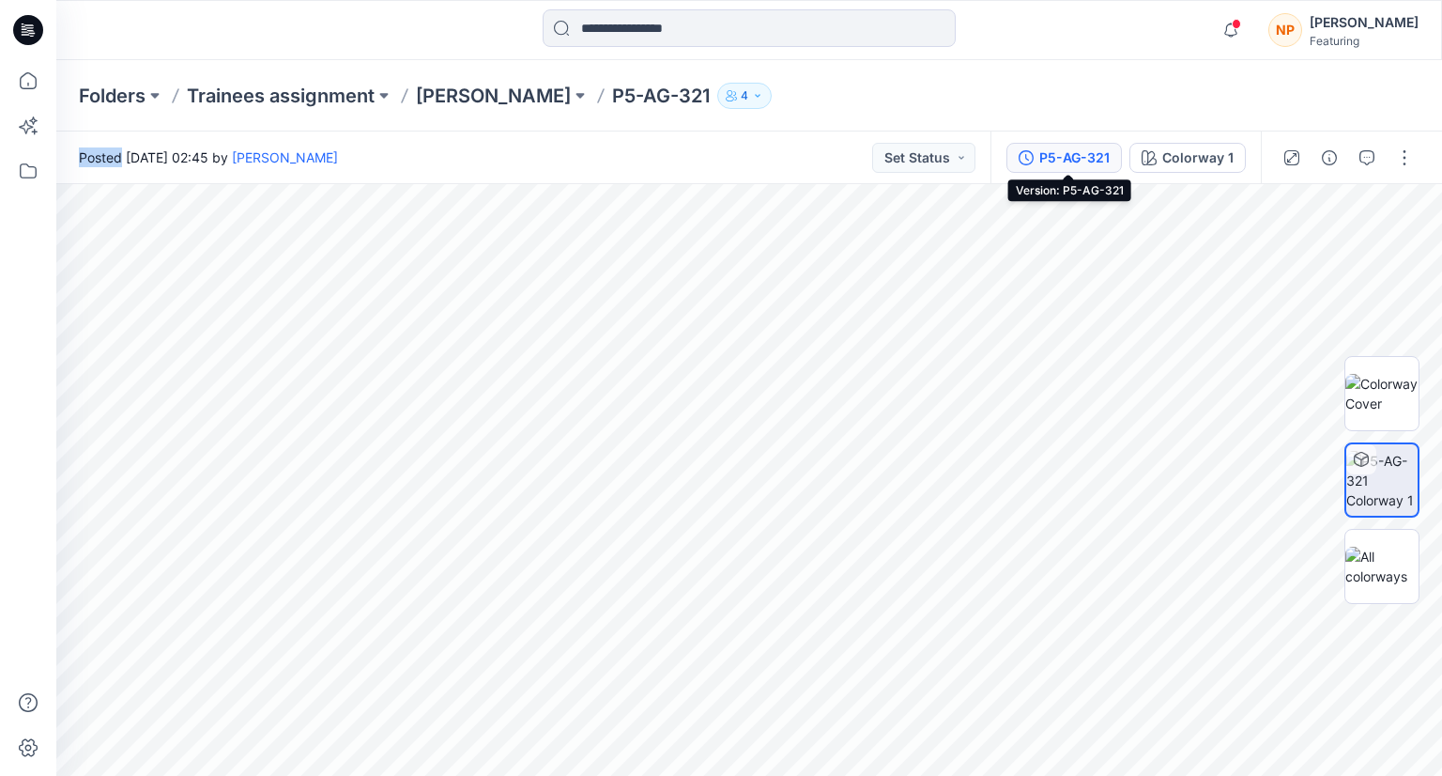
click at [1096, 151] on div "P5-AG-321" at bounding box center [1074, 157] width 70 height 21
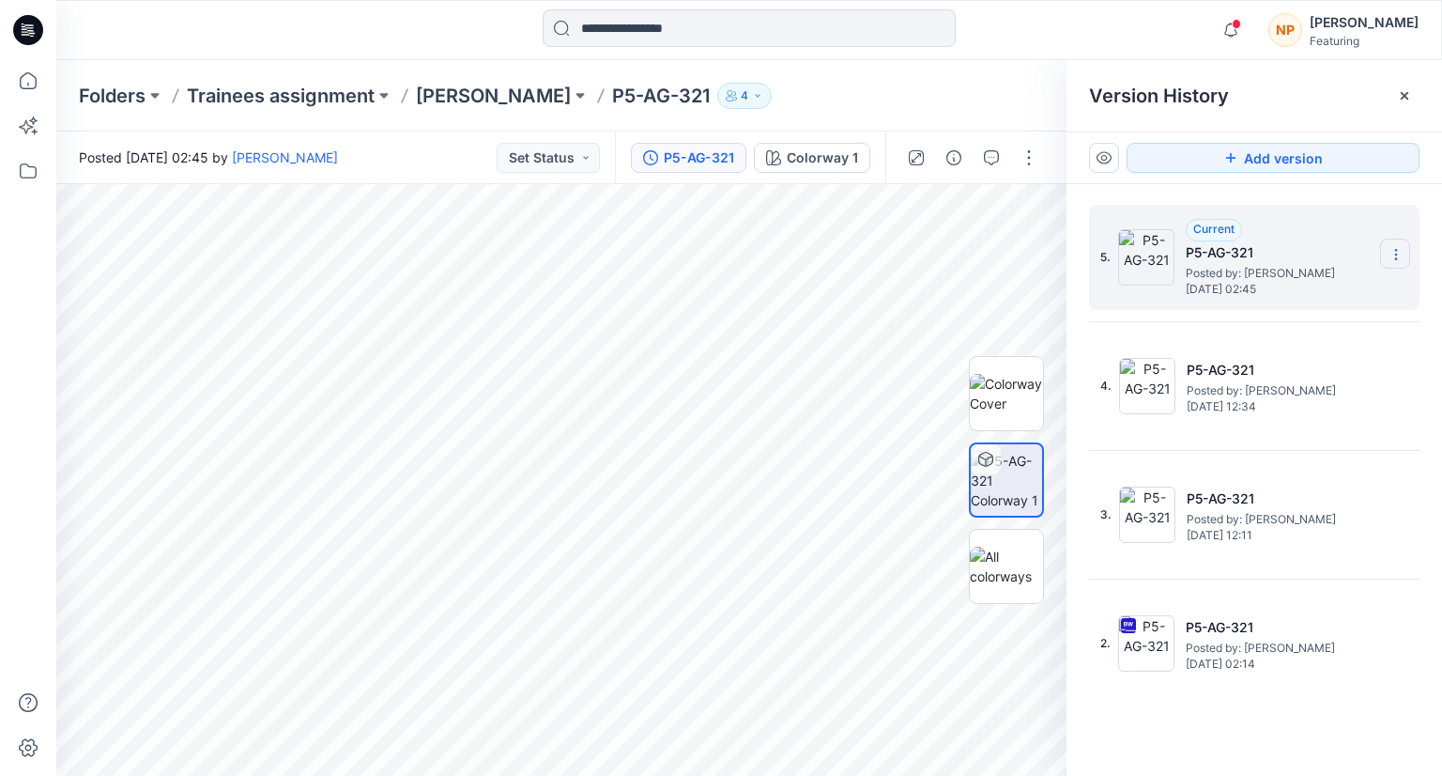
click at [1390, 260] on icon at bounding box center [1396, 254] width 15 height 15
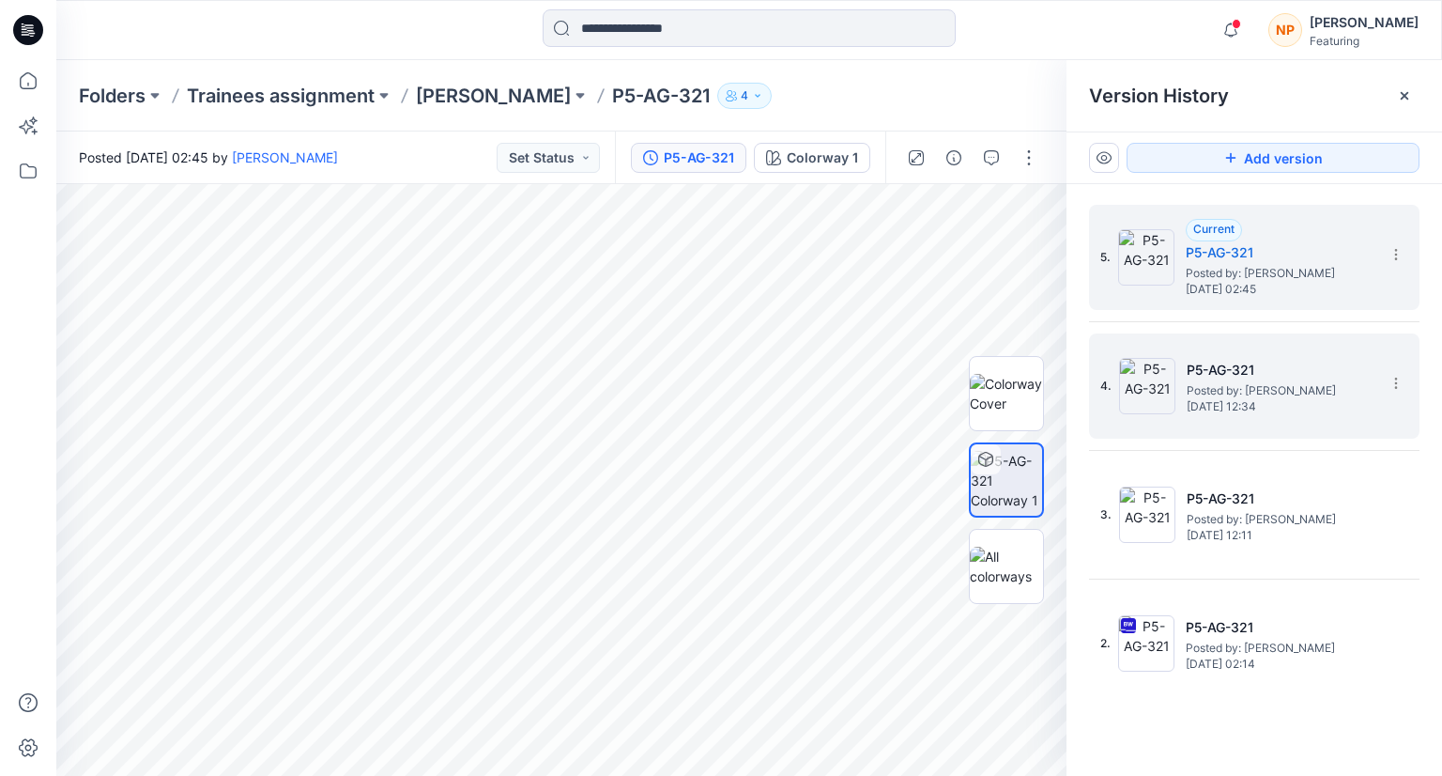
click at [1397, 410] on div "4. P5-AG-321 Posted by: Nguyen Phuong Sunday, September 14, 2025 12:34" at bounding box center [1254, 385] width 331 height 105
click at [1401, 381] on icon at bounding box center [1396, 383] width 15 height 15
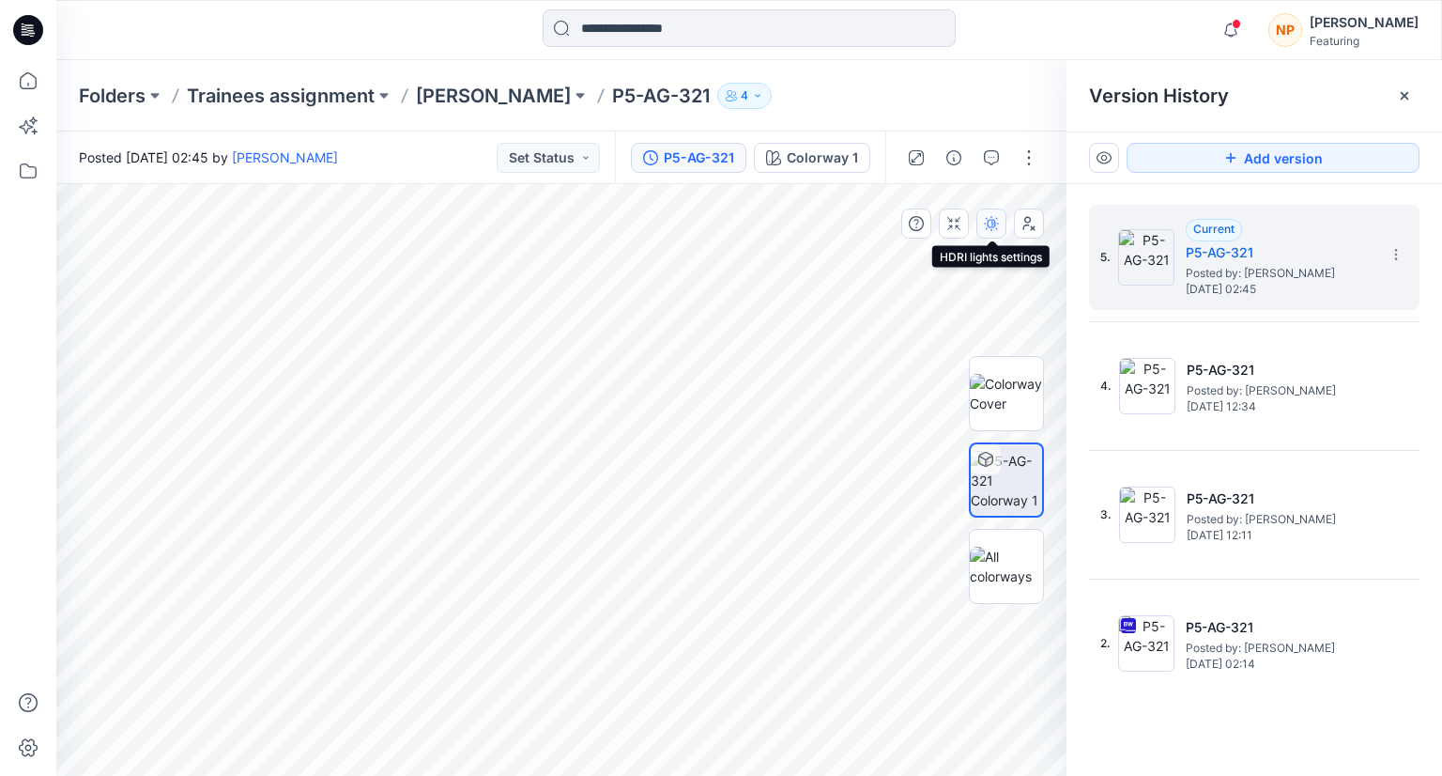
click at [996, 230] on icon "button" at bounding box center [991, 223] width 15 height 15
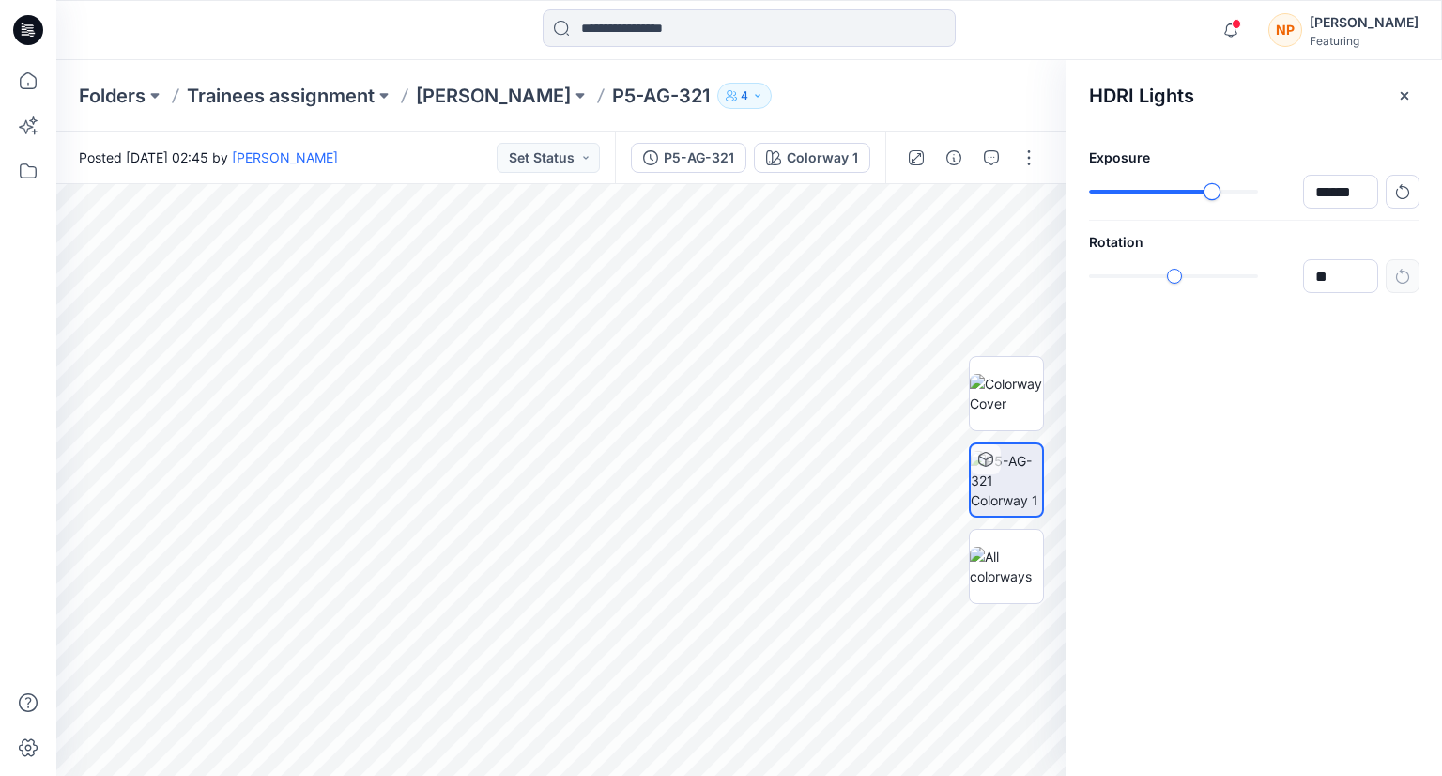
type input "******"
click at [1213, 201] on div "******" at bounding box center [1254, 192] width 331 height 34
click at [1040, 228] on button "button" at bounding box center [1029, 223] width 30 height 30
click at [908, 166] on button "button" at bounding box center [916, 158] width 30 height 30
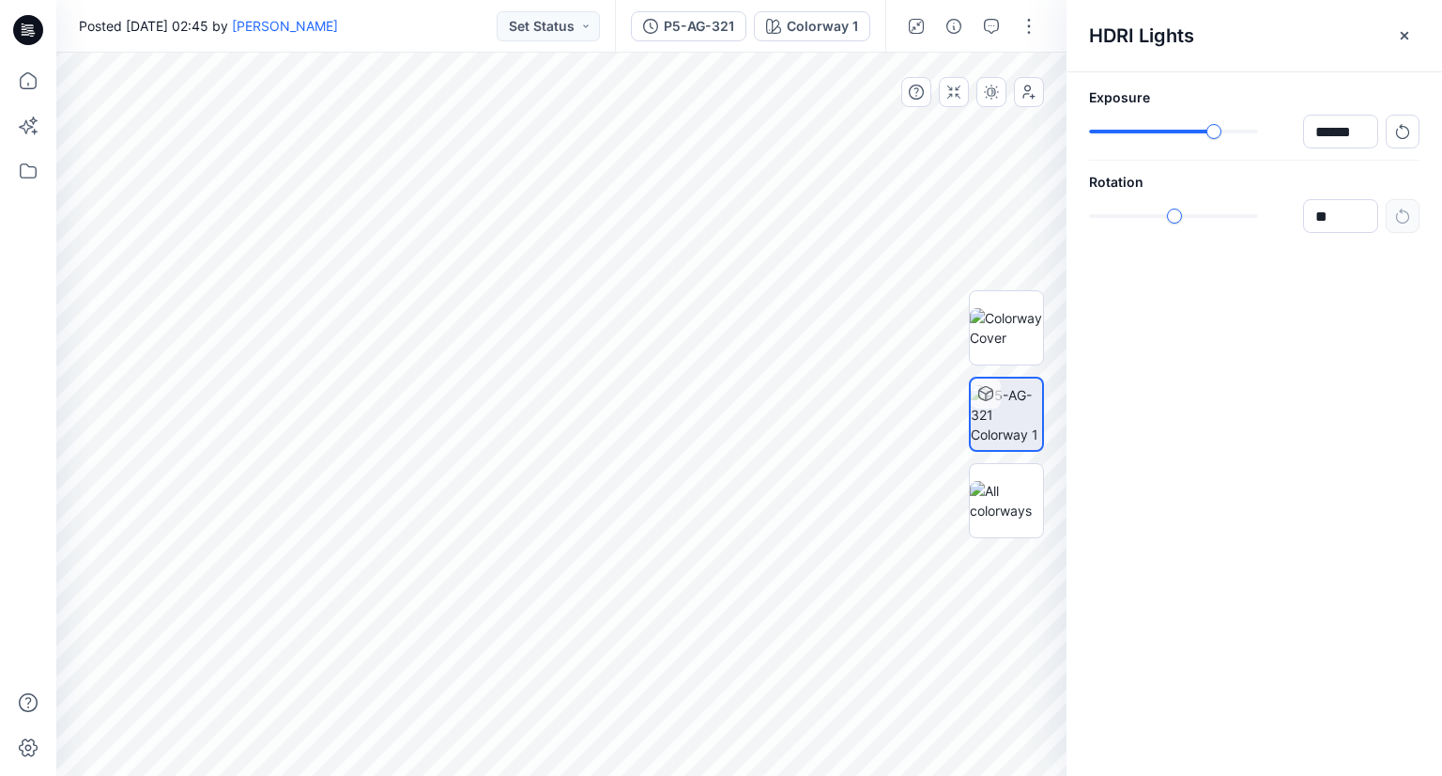
click at [0, 390] on div at bounding box center [28, 388] width 56 height 776
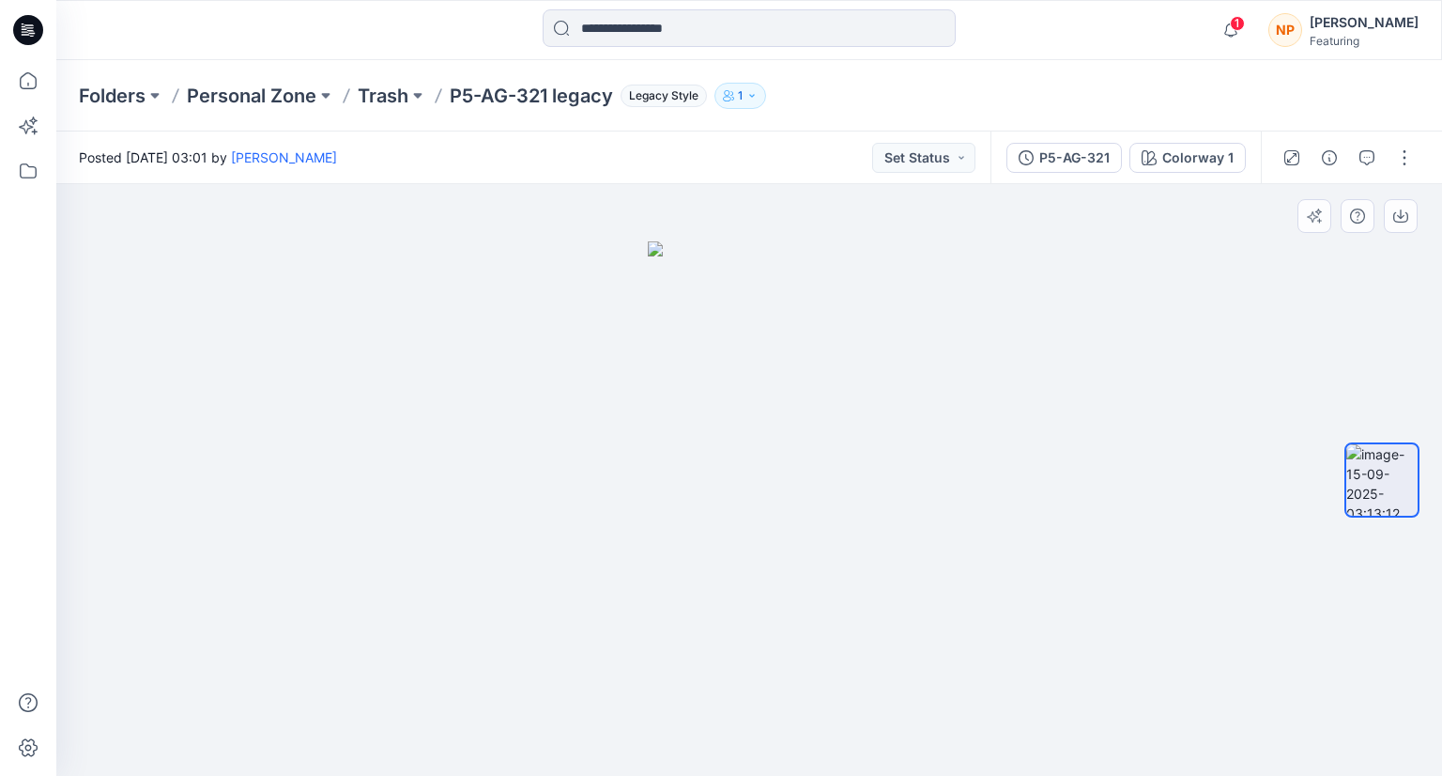
drag, startPoint x: 815, startPoint y: 489, endPoint x: 676, endPoint y: 494, distance: 139.0
click at [676, 494] on img at bounding box center [750, 508] width 204 height 534
click at [662, 486] on img at bounding box center [750, 508] width 204 height 534
click at [1069, 158] on div "P5-AG-321" at bounding box center [1074, 157] width 70 height 21
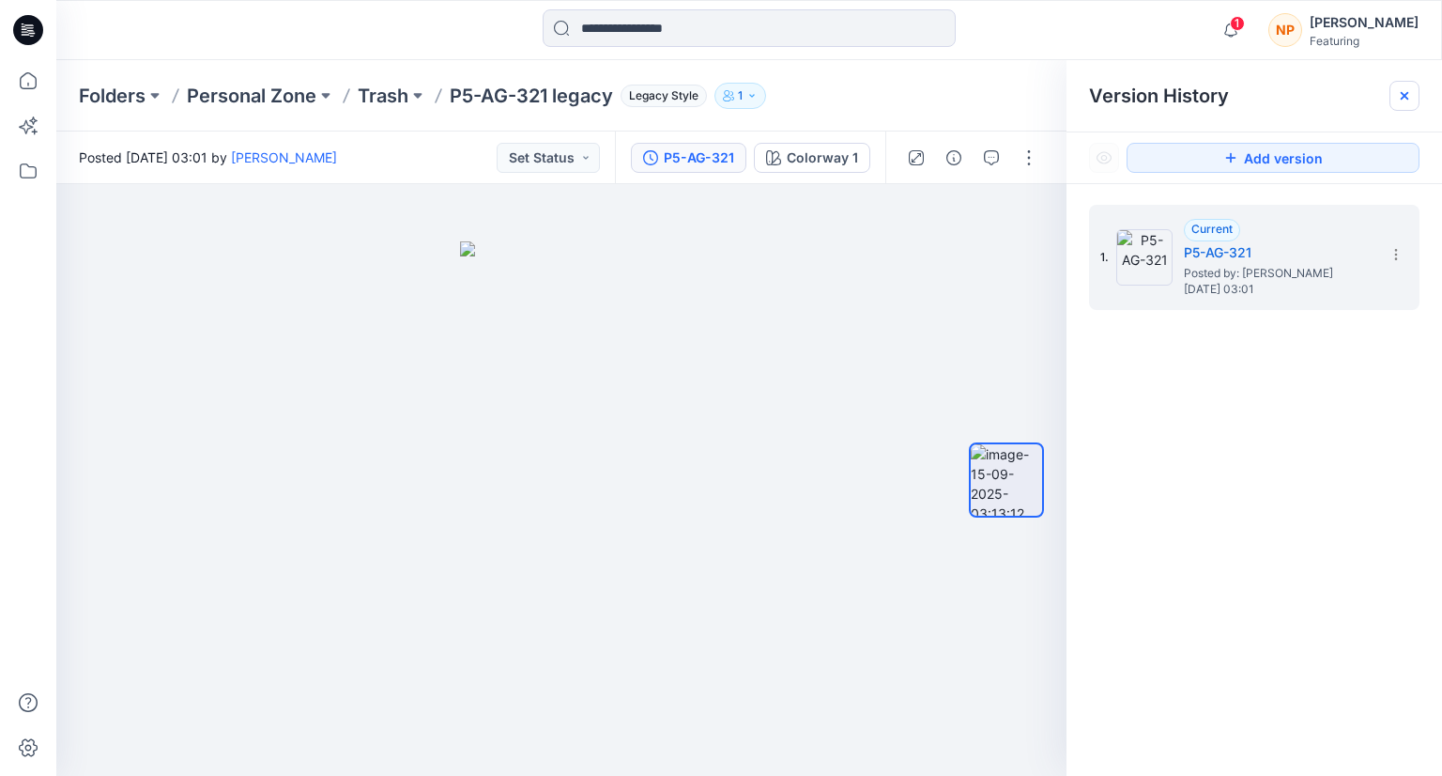
click at [1401, 95] on icon at bounding box center [1404, 95] width 15 height 15
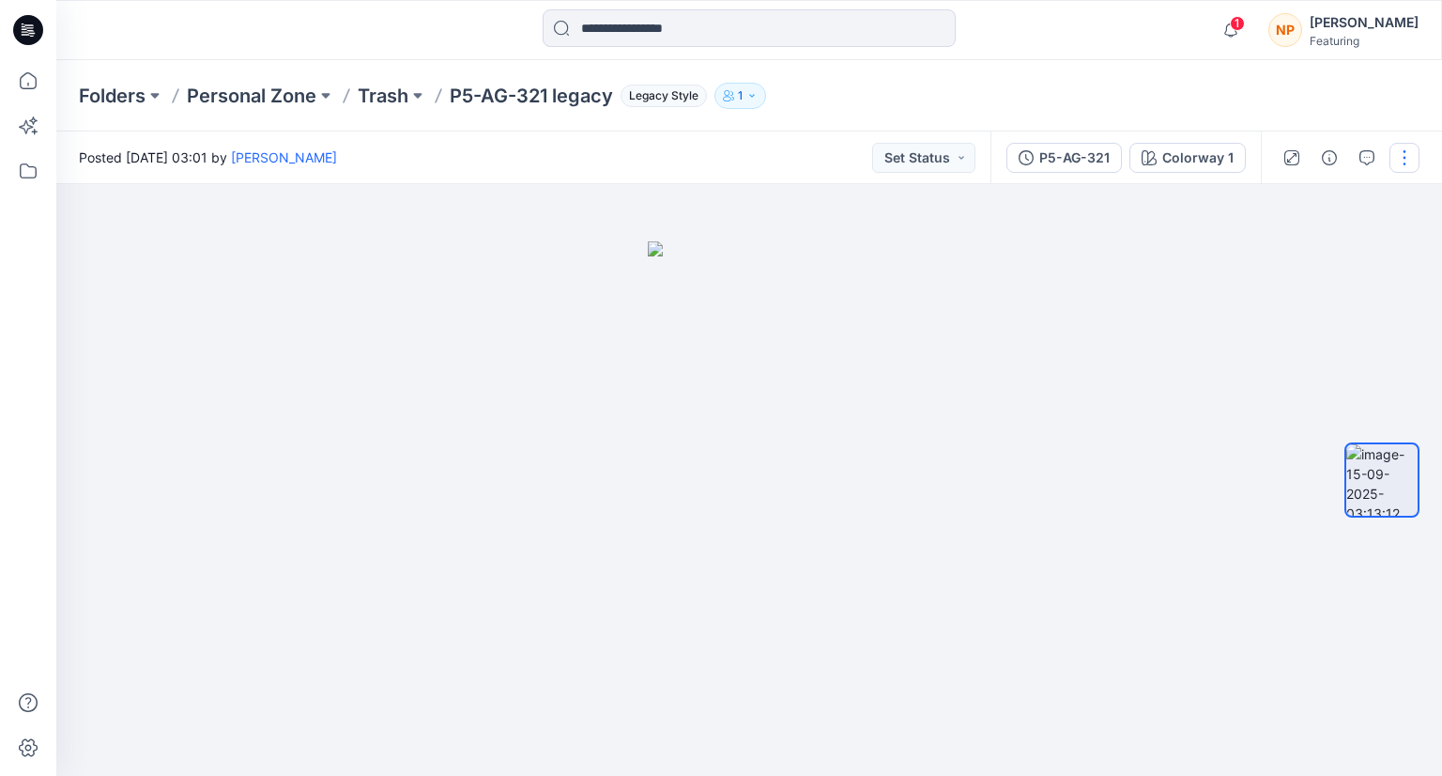
click at [1412, 161] on button "button" at bounding box center [1405, 158] width 30 height 30
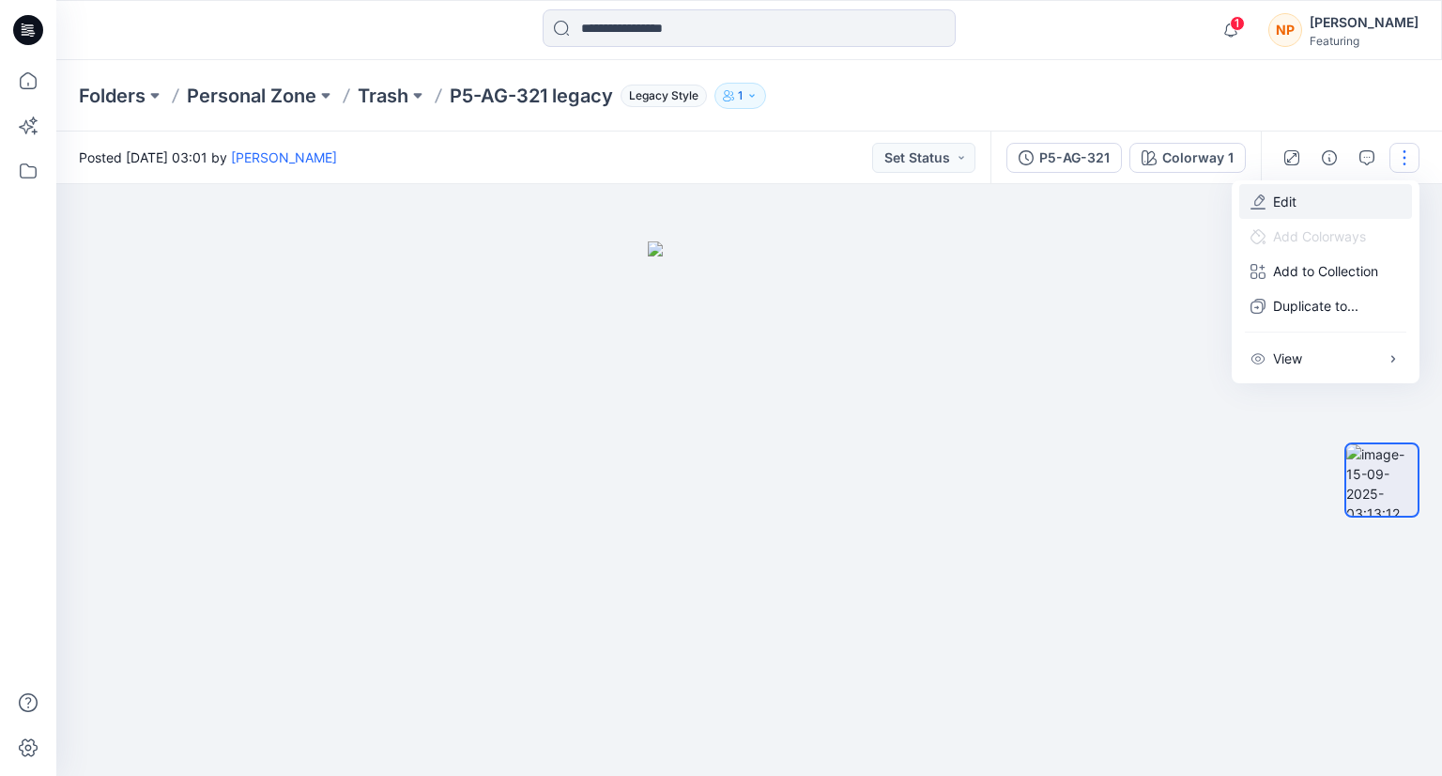
click at [1341, 202] on button "Edit" at bounding box center [1325, 201] width 173 height 35
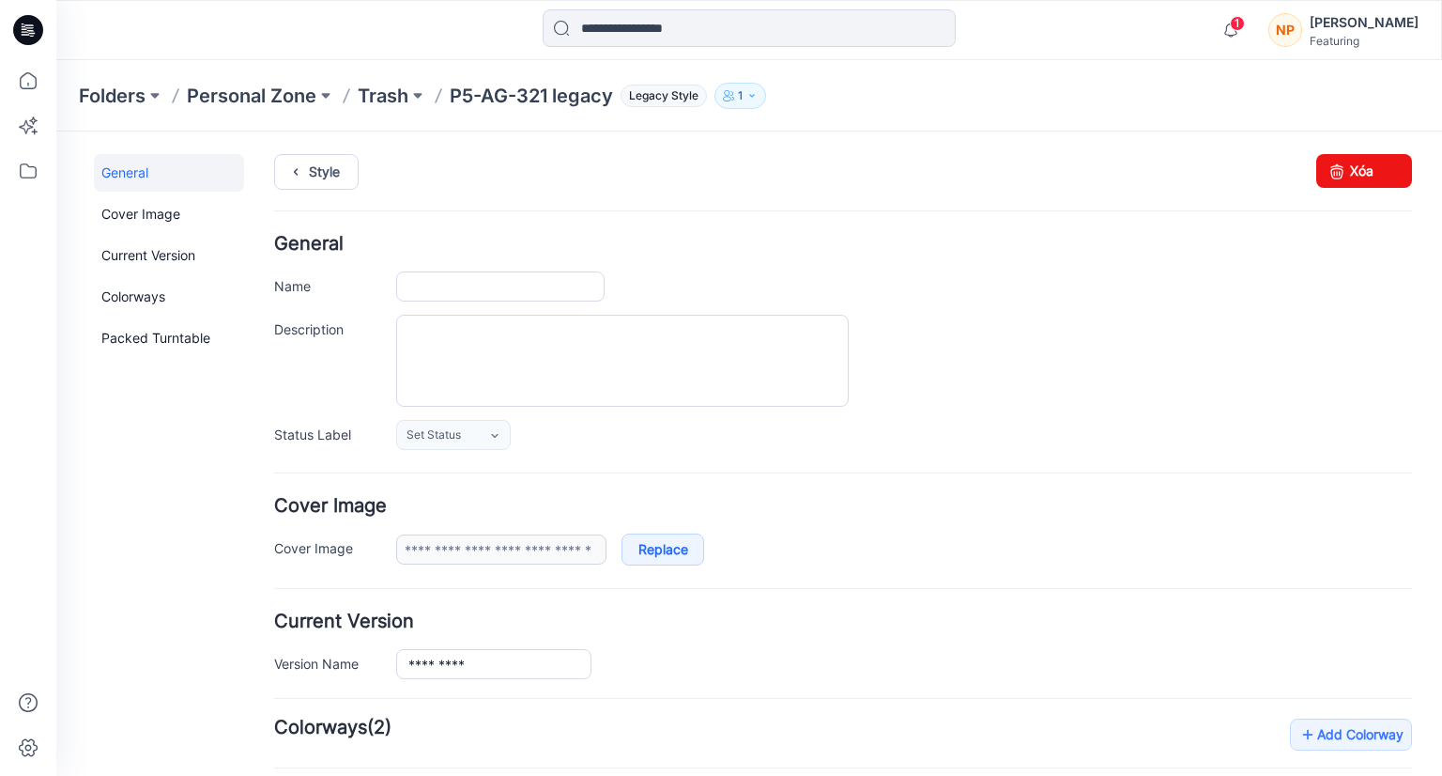
type input "**********"
drag, startPoint x: 846, startPoint y: 236, endPoint x: 1322, endPoint y: 183, distance: 479.0
click at [1324, 183] on icon at bounding box center [1337, 171] width 26 height 34
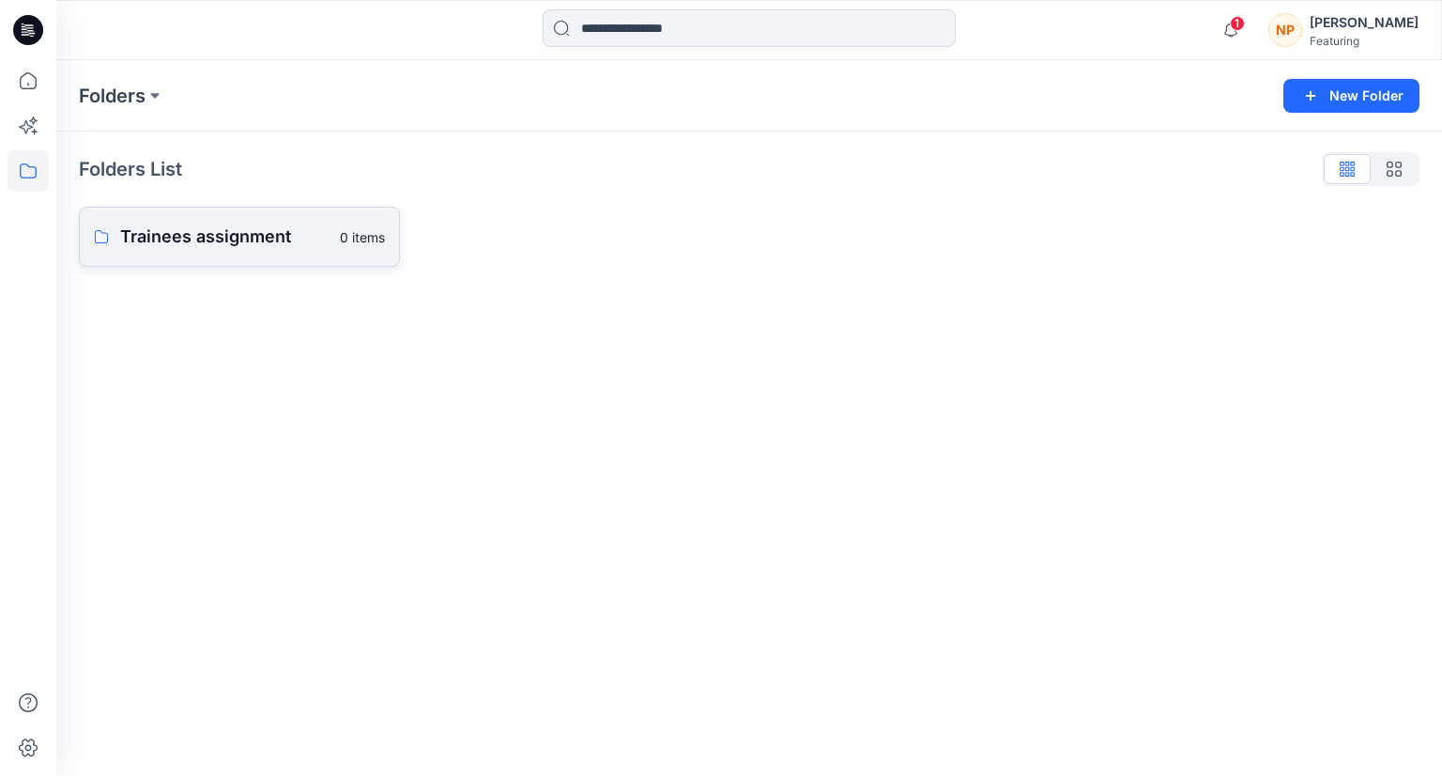
click at [200, 249] on p "Trainees assignment" at bounding box center [224, 236] width 208 height 26
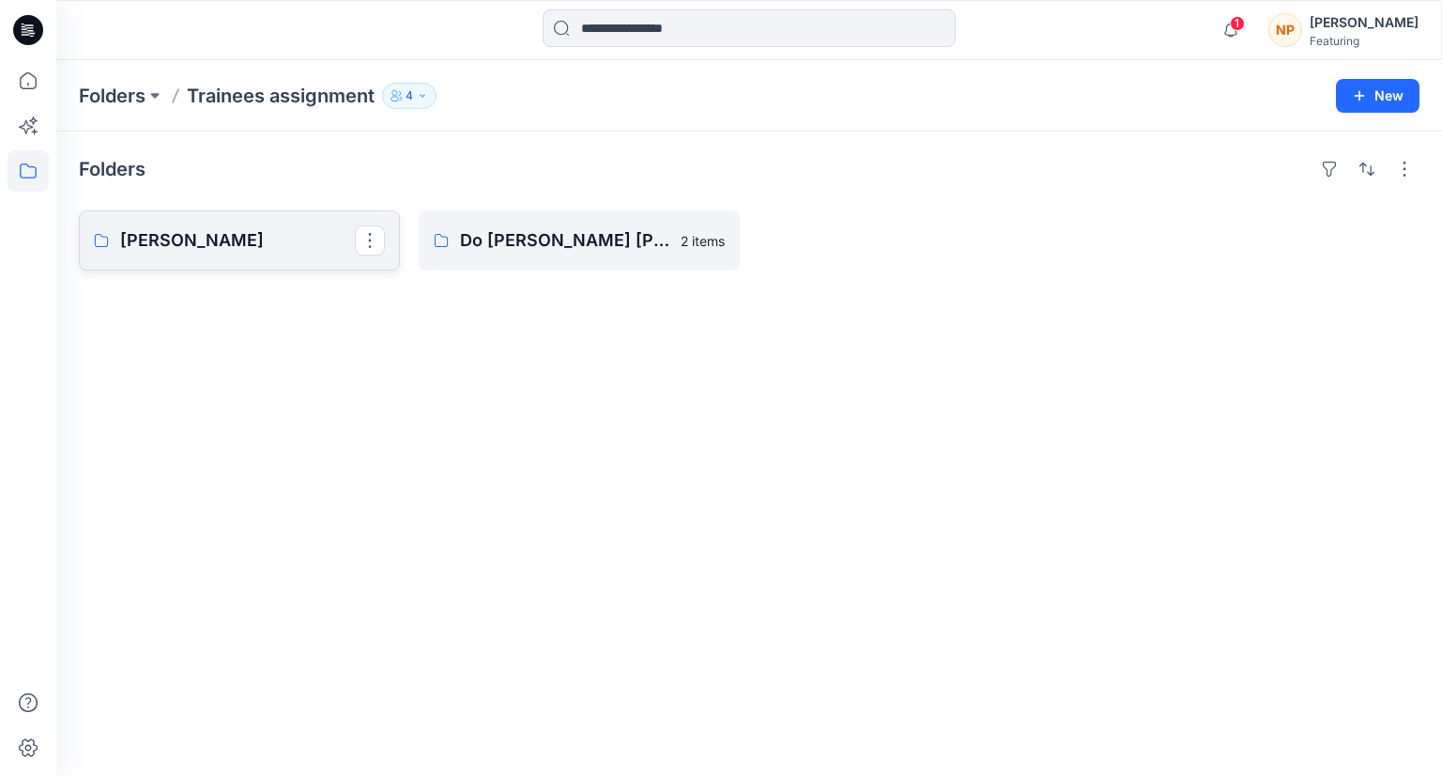
click at [263, 244] on p "[PERSON_NAME]" at bounding box center [237, 240] width 235 height 26
